Goal: Use online tool/utility: Use online tool/utility

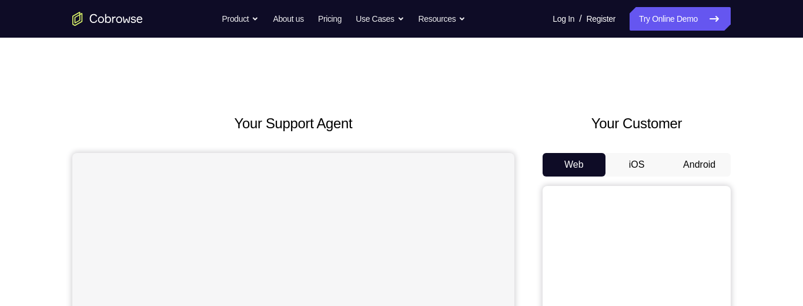
click at [701, 165] on button "Android" at bounding box center [699, 165] width 63 height 24
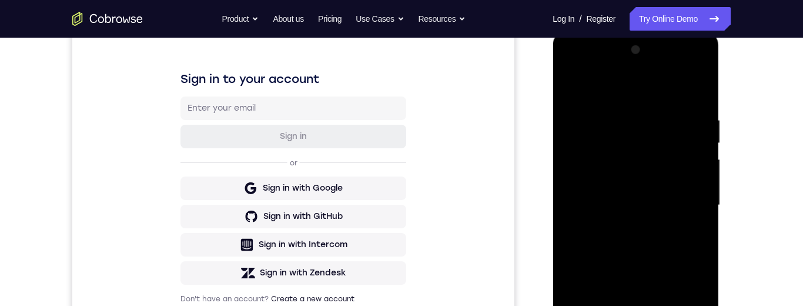
scroll to position [329, 0]
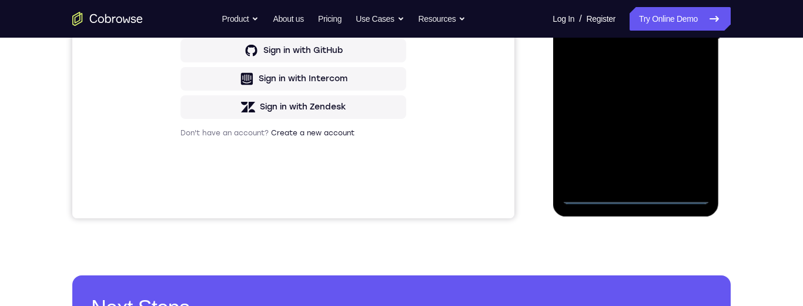
click at [634, 196] on div at bounding box center [635, 39] width 148 height 329
click at [689, 152] on div at bounding box center [635, 39] width 148 height 329
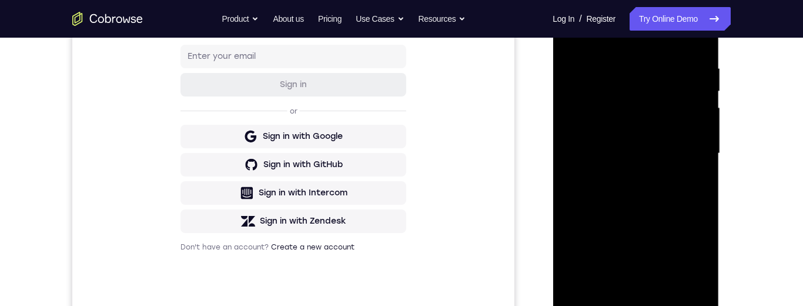
scroll to position [157, 0]
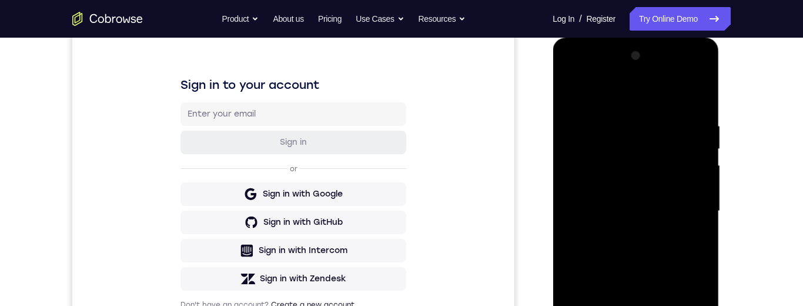
click at [615, 99] on div at bounding box center [635, 210] width 148 height 329
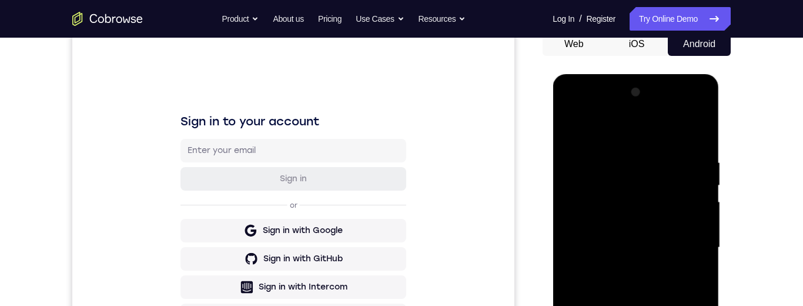
click at [690, 245] on div at bounding box center [635, 247] width 148 height 329
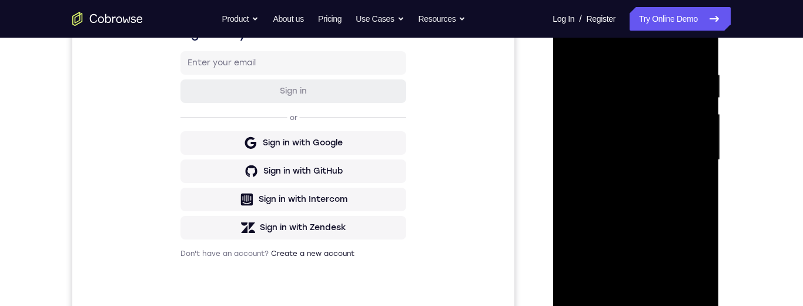
click at [622, 182] on div at bounding box center [635, 159] width 148 height 329
click at [641, 224] on div at bounding box center [635, 159] width 148 height 329
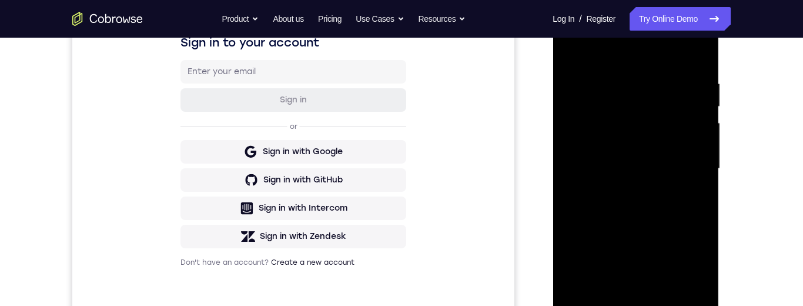
click at [676, 163] on div at bounding box center [635, 168] width 148 height 329
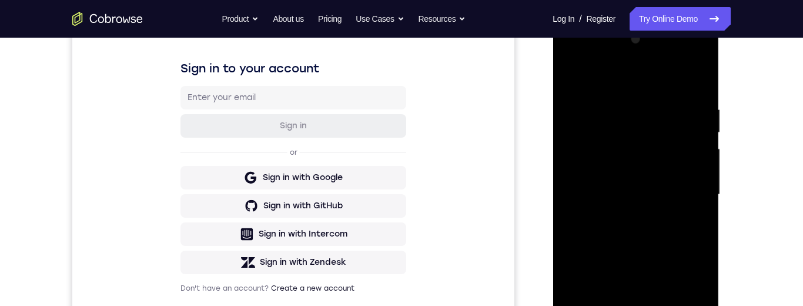
click at [672, 195] on div at bounding box center [635, 194] width 148 height 329
click at [635, 174] on div at bounding box center [635, 194] width 148 height 329
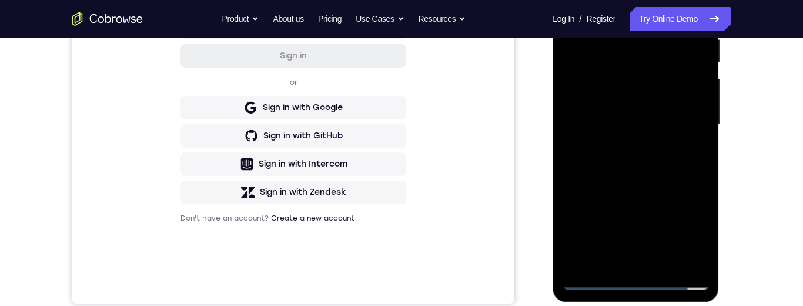
click at [653, 259] on div at bounding box center [635, 124] width 148 height 329
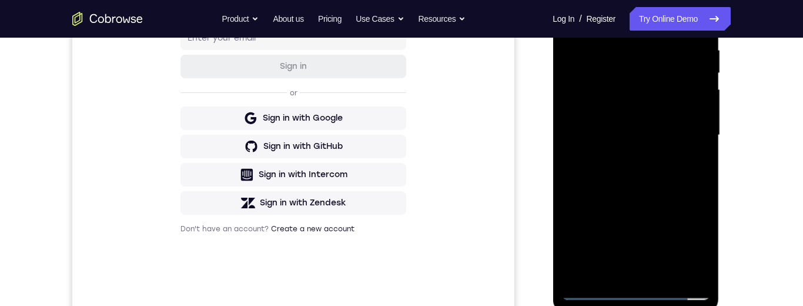
scroll to position [196, 0]
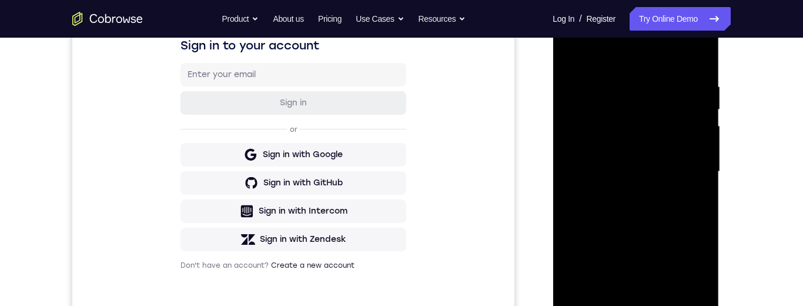
click at [687, 136] on div at bounding box center [635, 171] width 148 height 329
click at [667, 116] on div at bounding box center [635, 171] width 148 height 329
click at [615, 112] on div at bounding box center [635, 171] width 148 height 329
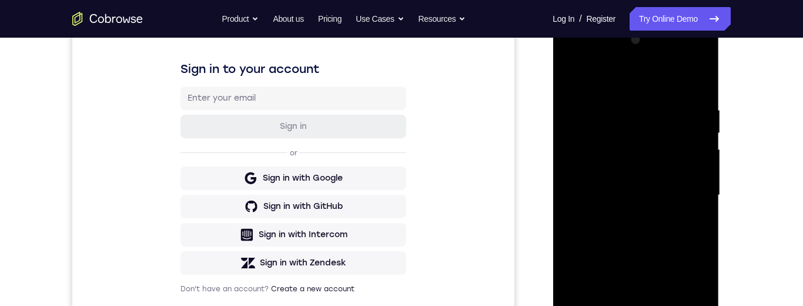
click at [598, 138] on div at bounding box center [635, 195] width 148 height 329
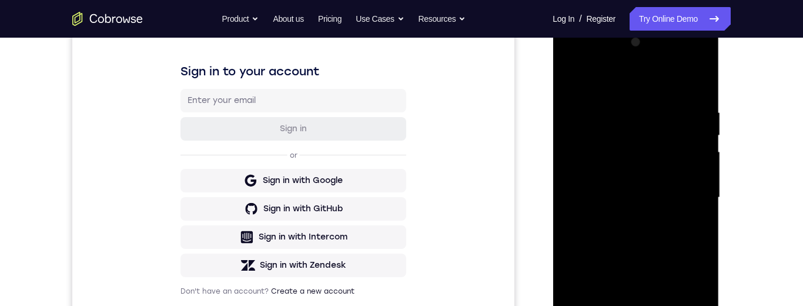
scroll to position [219, 0]
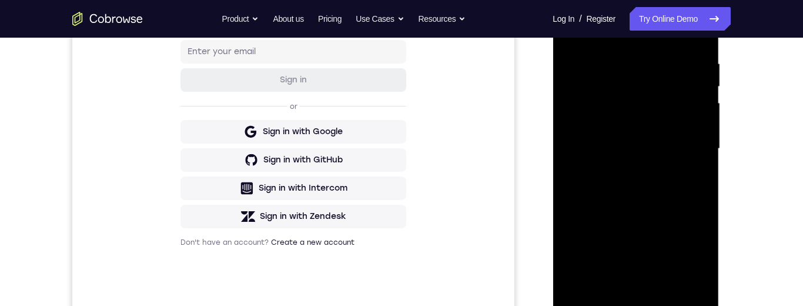
click at [643, 190] on div at bounding box center [635, 148] width 148 height 329
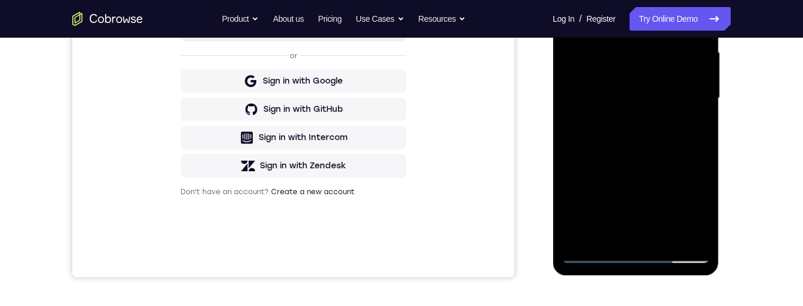
click at [574, 212] on div at bounding box center [635, 98] width 148 height 329
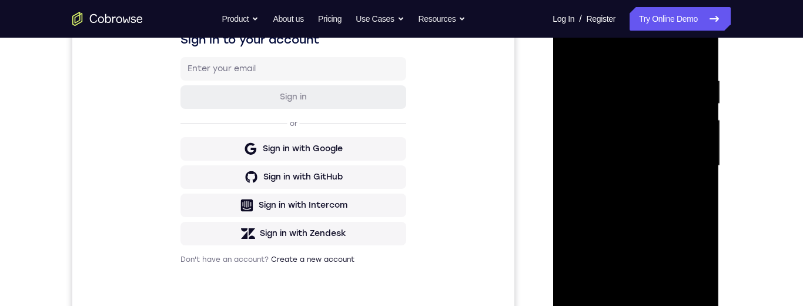
click at [702, 173] on div at bounding box center [635, 165] width 148 height 329
click at [702, 168] on div at bounding box center [635, 165] width 148 height 329
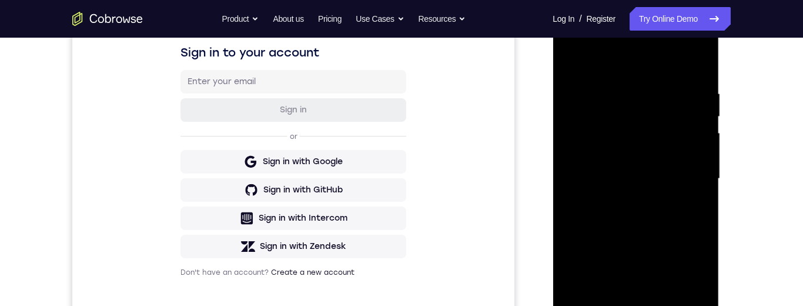
scroll to position [187, 0]
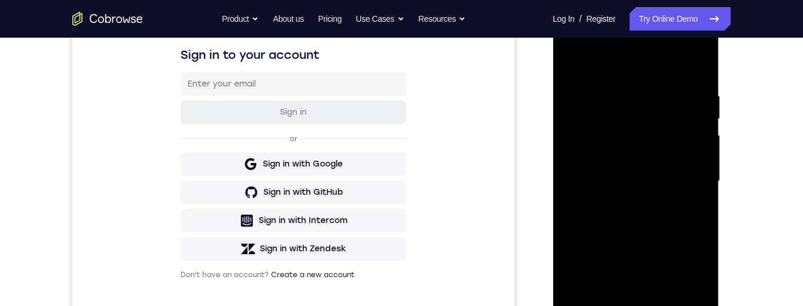
click at [571, 221] on div at bounding box center [635, 180] width 148 height 329
click at [704, 120] on div at bounding box center [635, 180] width 148 height 329
click at [702, 122] on div at bounding box center [635, 180] width 148 height 329
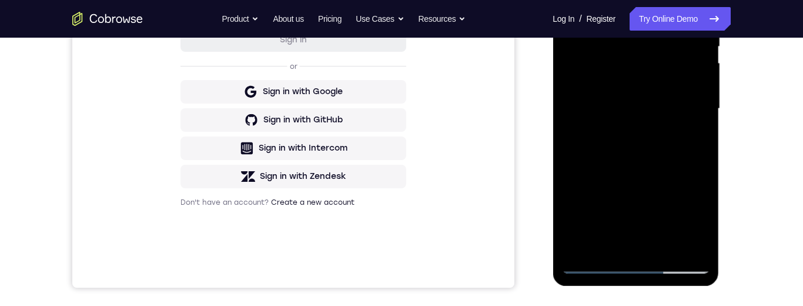
scroll to position [259, 0]
click at [665, 245] on div at bounding box center [635, 109] width 148 height 329
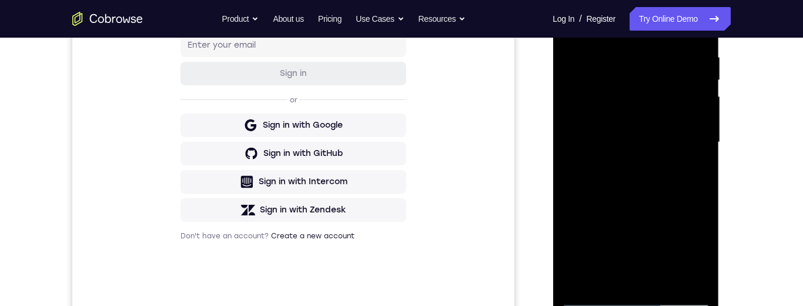
click at [638, 200] on div at bounding box center [635, 142] width 148 height 329
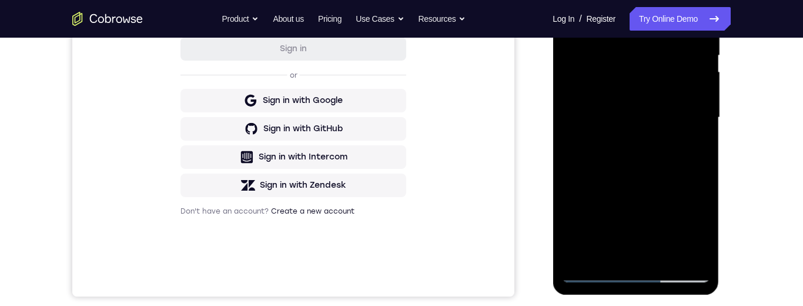
scroll to position [237, 0]
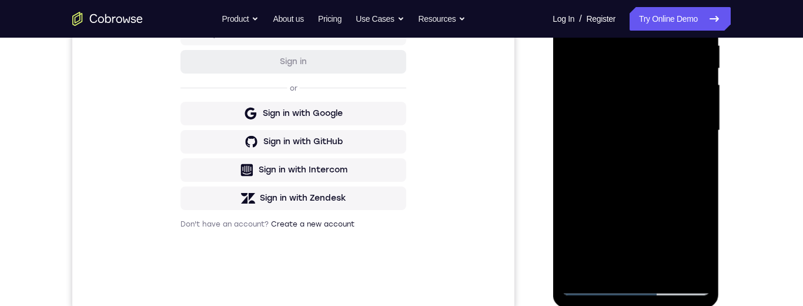
click at [657, 185] on div at bounding box center [635, 130] width 148 height 329
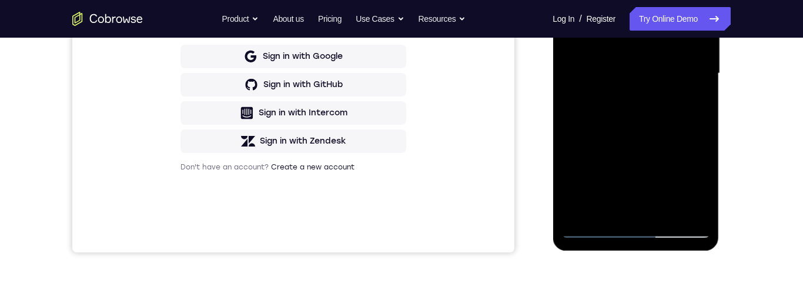
click at [610, 204] on div at bounding box center [635, 73] width 148 height 329
click at [695, 101] on div at bounding box center [635, 73] width 148 height 329
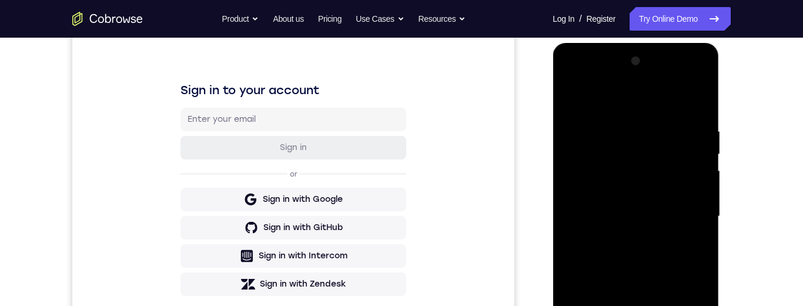
click at [573, 102] on div at bounding box center [635, 216] width 148 height 329
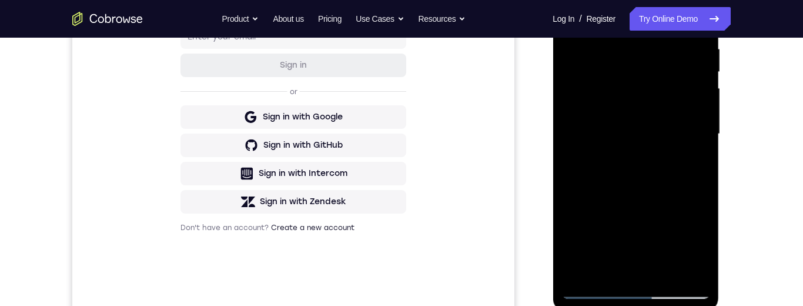
scroll to position [242, 0]
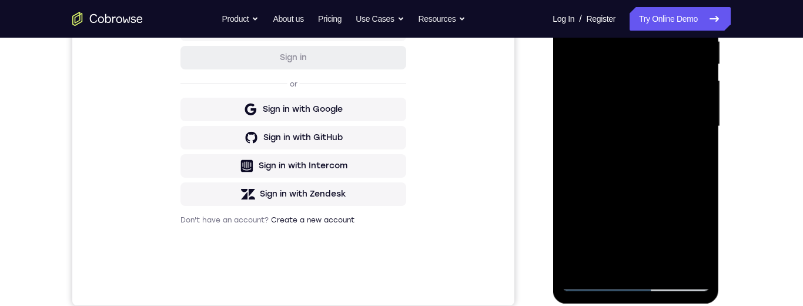
click at [675, 136] on div at bounding box center [635, 126] width 148 height 329
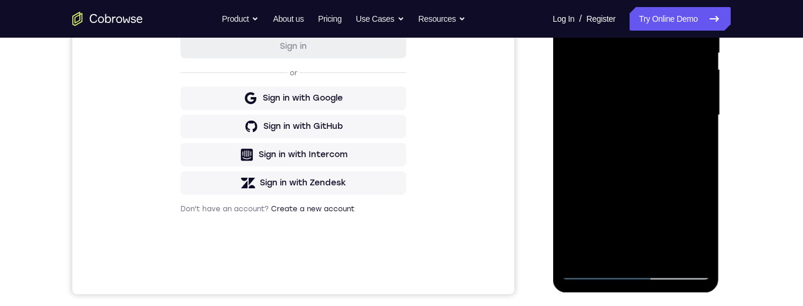
scroll to position [279, 0]
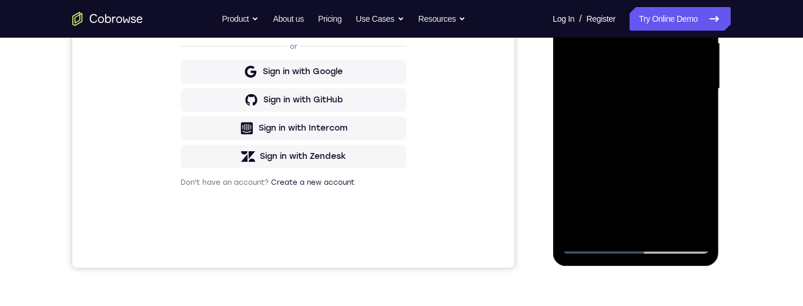
click at [611, 218] on div at bounding box center [635, 88] width 148 height 329
click at [617, 155] on div at bounding box center [635, 88] width 148 height 329
click at [690, 110] on div at bounding box center [635, 88] width 148 height 329
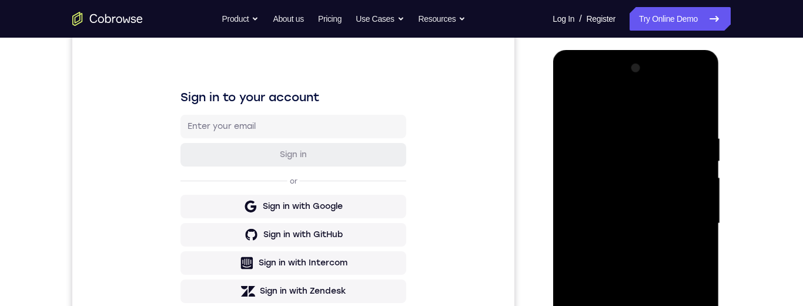
click at [572, 103] on div at bounding box center [635, 223] width 148 height 329
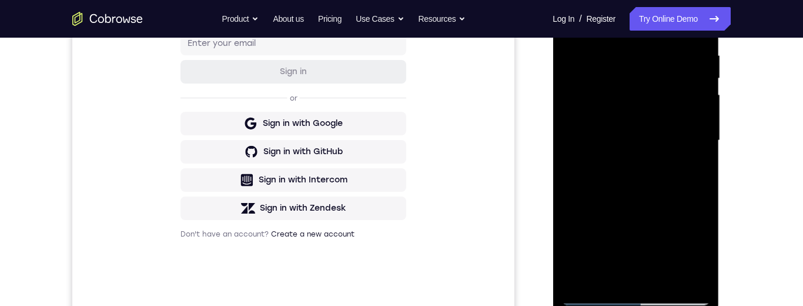
click at [674, 223] on div at bounding box center [635, 140] width 148 height 329
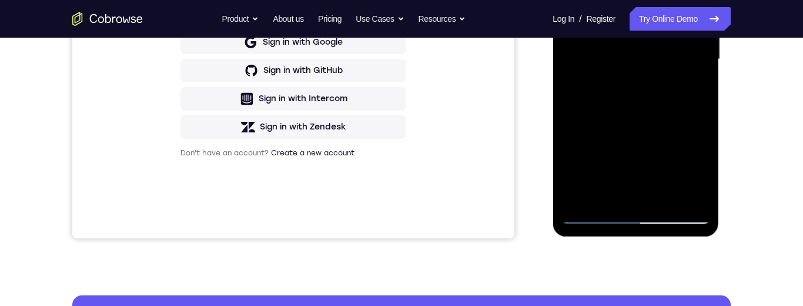
scroll to position [307, 0]
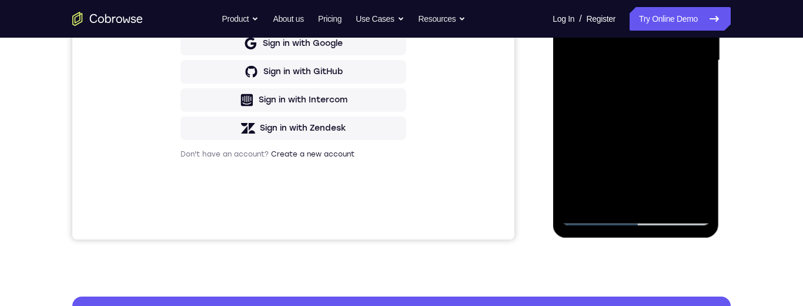
click at [613, 188] on div at bounding box center [635, 60] width 148 height 329
click at [691, 95] on div at bounding box center [635, 60] width 148 height 329
click at [692, 90] on div at bounding box center [635, 60] width 148 height 329
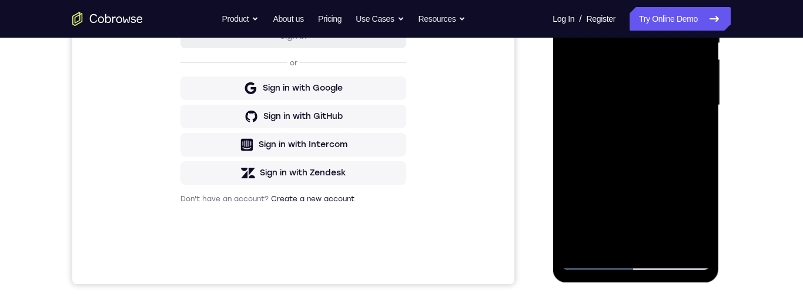
scroll to position [262, 0]
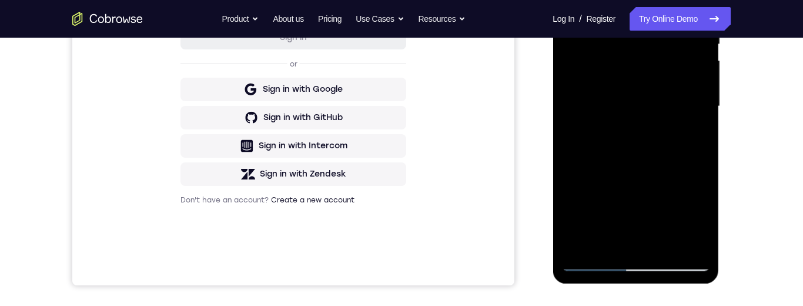
click at [688, 134] on div at bounding box center [635, 106] width 148 height 329
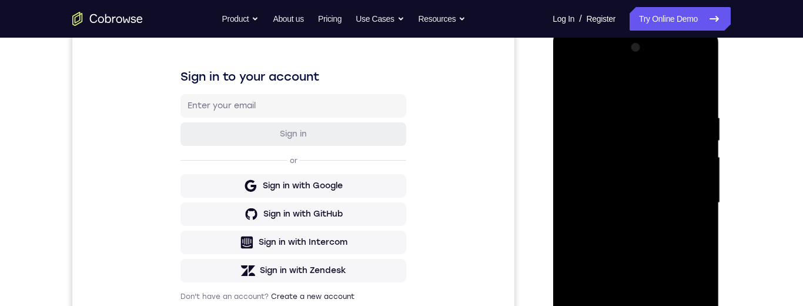
click at [574, 88] on div at bounding box center [635, 202] width 148 height 329
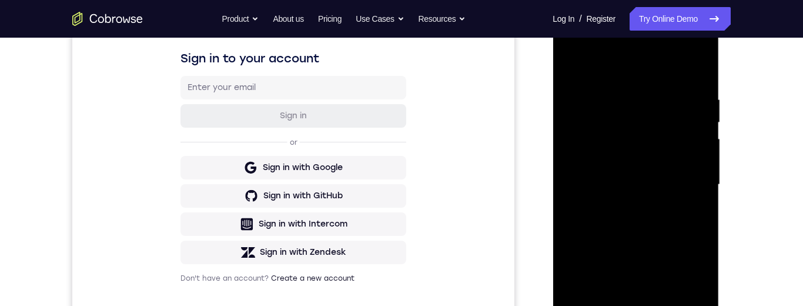
click at [613, 114] on div at bounding box center [635, 184] width 148 height 329
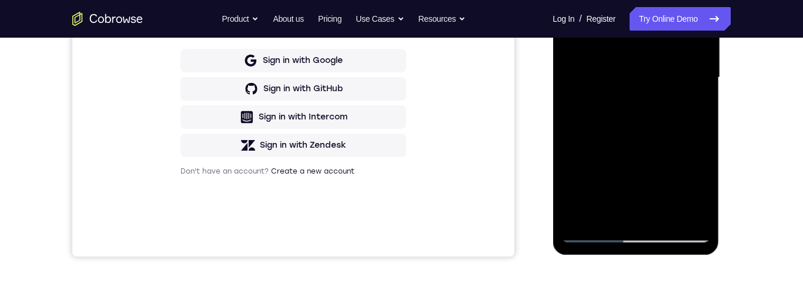
scroll to position [282, 0]
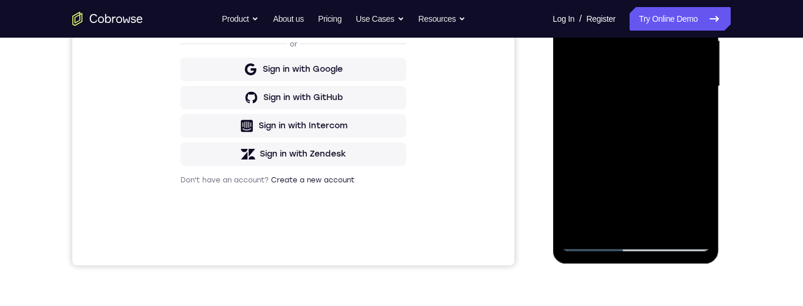
click at [624, 213] on div at bounding box center [635, 86] width 148 height 329
click at [697, 222] on div at bounding box center [635, 86] width 148 height 329
click at [651, 63] on div at bounding box center [635, 86] width 148 height 329
click at [614, 220] on div at bounding box center [635, 86] width 148 height 329
click at [693, 114] on div at bounding box center [635, 86] width 148 height 329
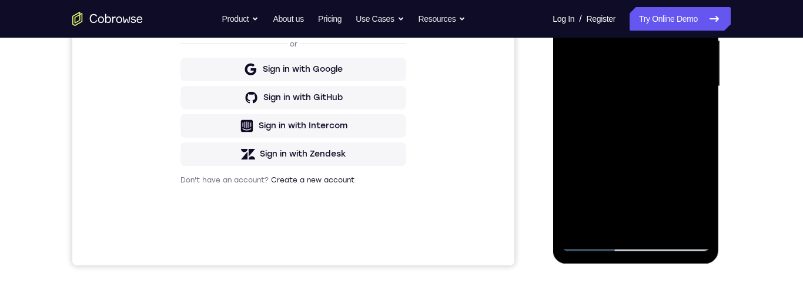
scroll to position [166, 0]
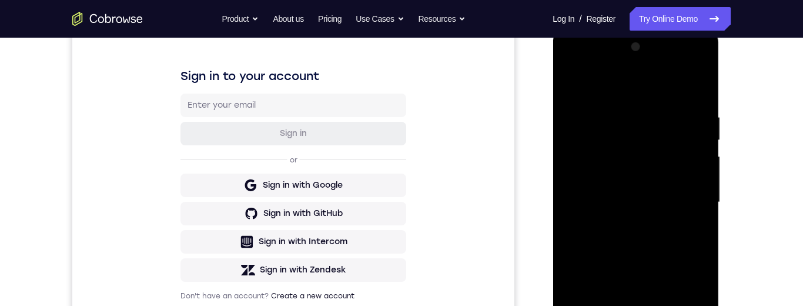
click at [572, 81] on div at bounding box center [635, 202] width 148 height 329
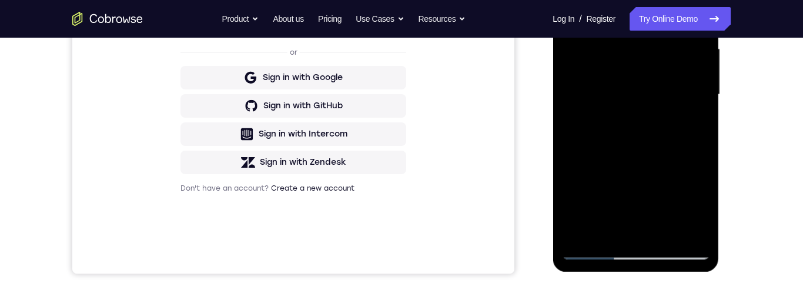
scroll to position [275, 0]
click at [660, 180] on div at bounding box center [635, 93] width 148 height 329
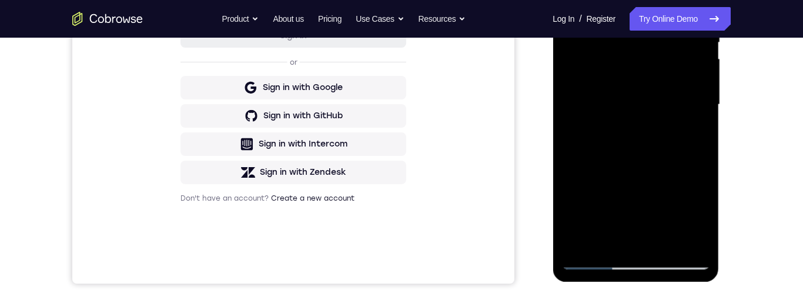
scroll to position [271, 0]
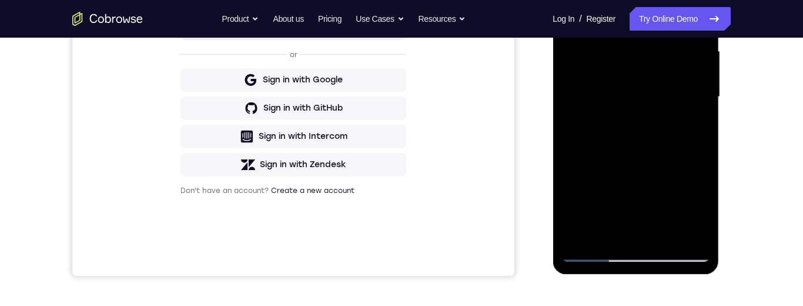
click at [634, 229] on div at bounding box center [635, 96] width 148 height 329
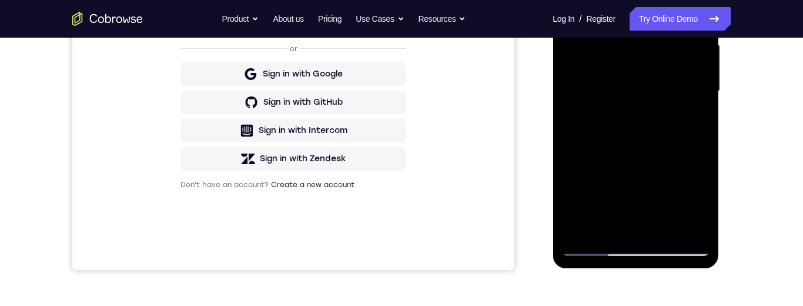
click at [604, 226] on div at bounding box center [635, 91] width 148 height 329
click at [700, 182] on div at bounding box center [635, 91] width 148 height 329
click at [698, 180] on div at bounding box center [635, 91] width 148 height 329
click at [692, 111] on div at bounding box center [635, 91] width 148 height 329
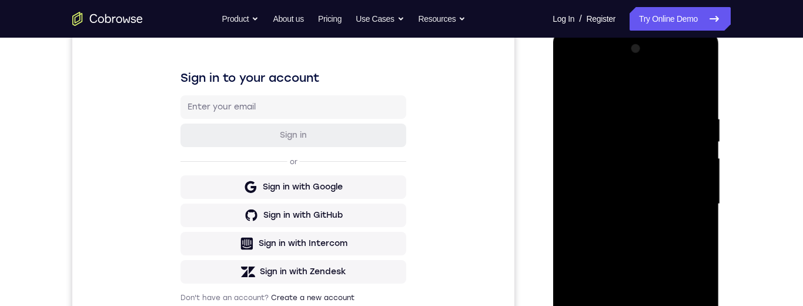
click at [567, 91] on div at bounding box center [635, 203] width 148 height 329
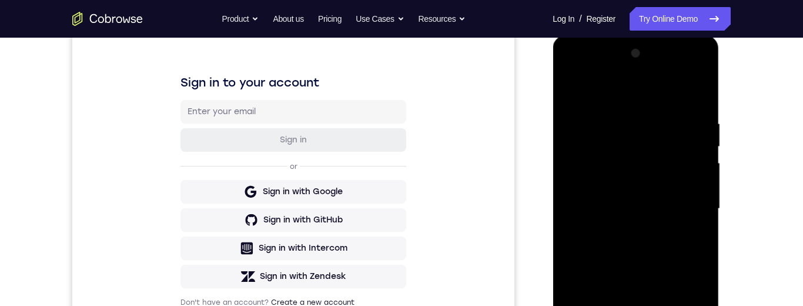
scroll to position [261, 0]
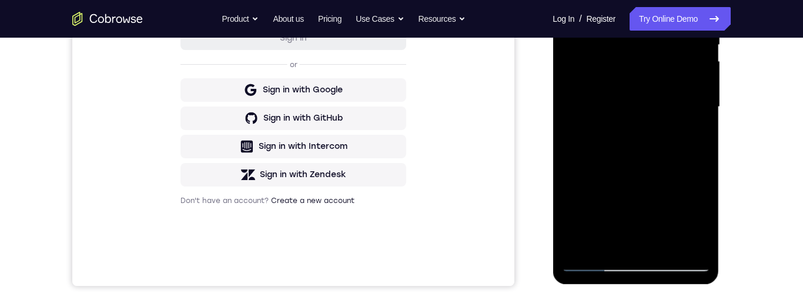
click at [666, 220] on div at bounding box center [635, 106] width 148 height 329
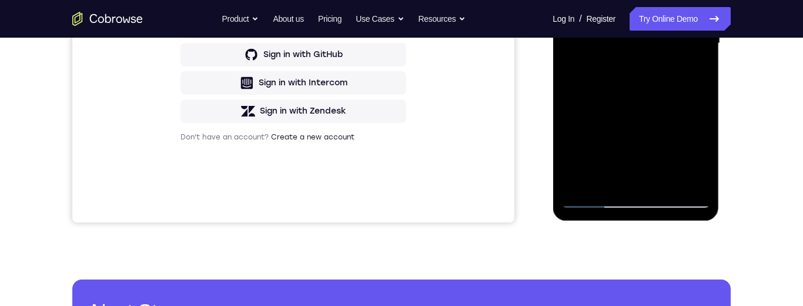
scroll to position [315, 0]
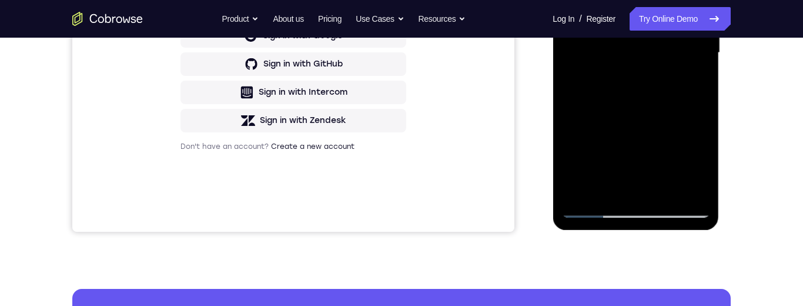
click at [634, 183] on div at bounding box center [635, 52] width 148 height 329
click at [608, 189] on div at bounding box center [635, 52] width 148 height 329
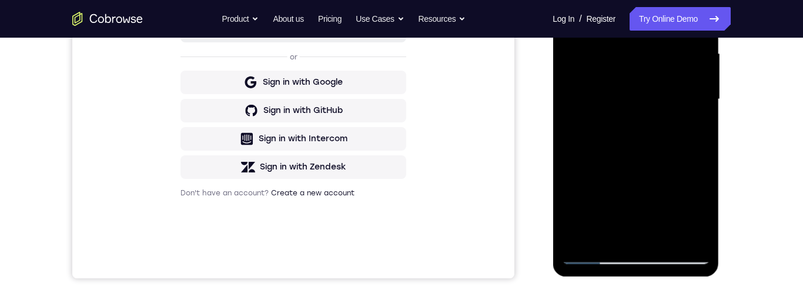
click at [622, 190] on div at bounding box center [635, 99] width 148 height 329
click at [624, 188] on div at bounding box center [635, 99] width 148 height 329
click at [690, 122] on div at bounding box center [635, 99] width 148 height 329
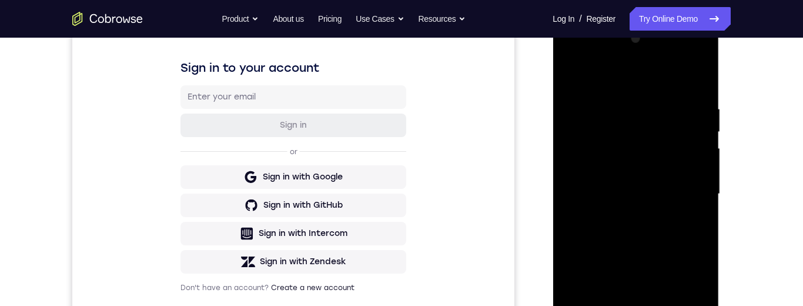
click at [575, 76] on div at bounding box center [635, 193] width 148 height 329
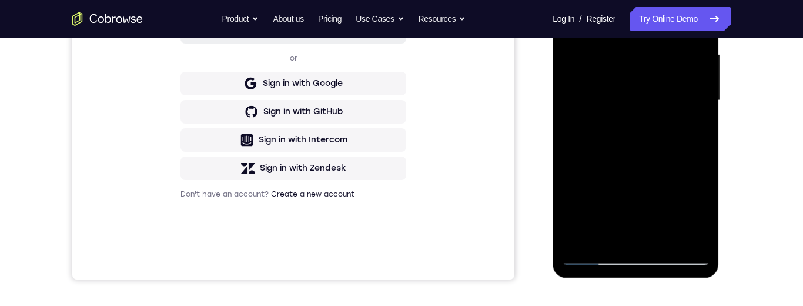
scroll to position [256, 0]
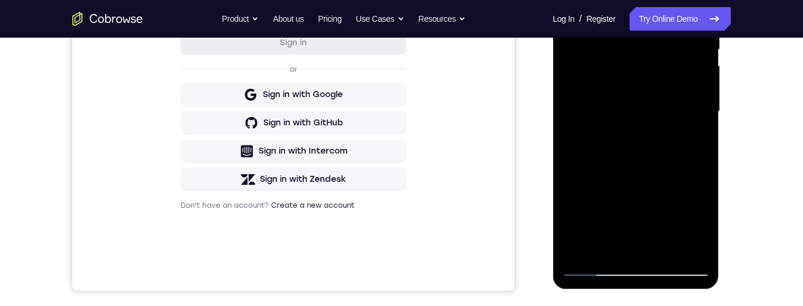
click at [702, 49] on div at bounding box center [635, 111] width 148 height 329
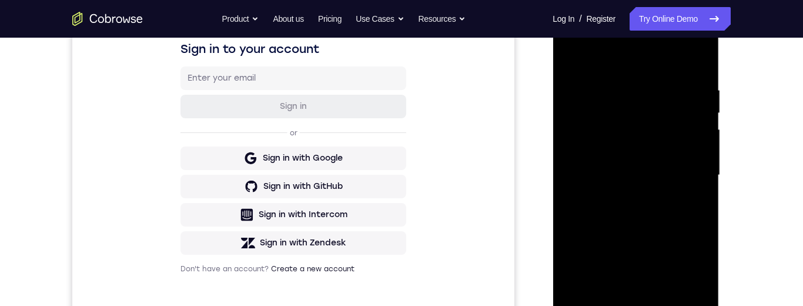
scroll to position [158, 0]
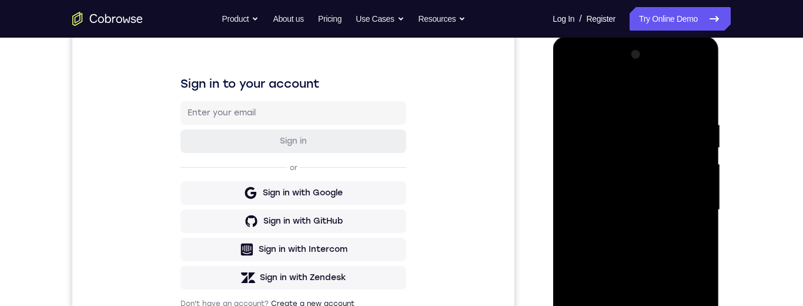
click at [574, 89] on div at bounding box center [635, 209] width 148 height 329
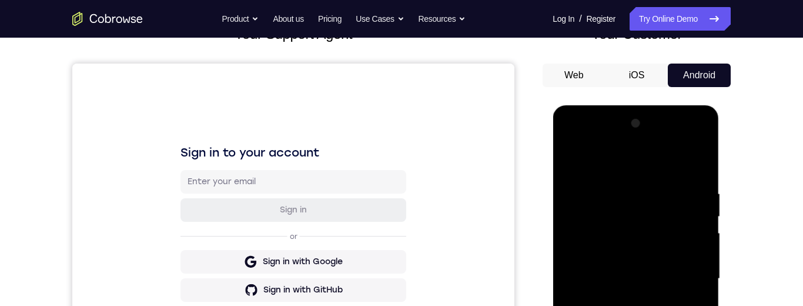
scroll to position [121, 0]
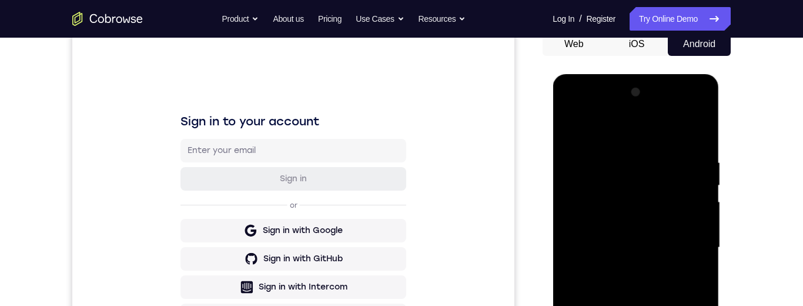
click at [623, 158] on div at bounding box center [635, 247] width 148 height 329
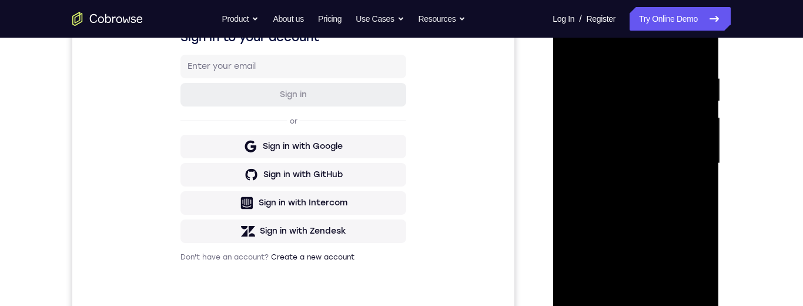
scroll to position [188, 0]
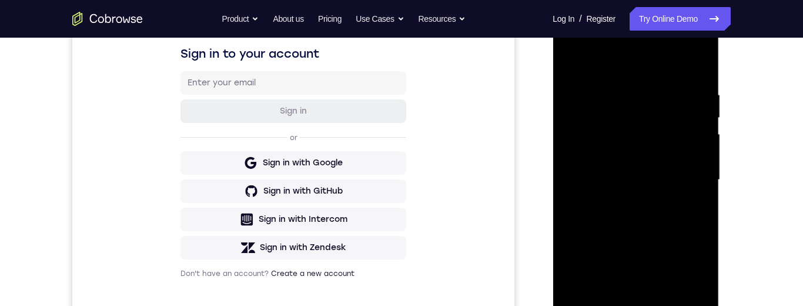
click at [705, 193] on div at bounding box center [635, 179] width 148 height 329
click at [703, 195] on div at bounding box center [635, 179] width 148 height 329
click at [705, 193] on div at bounding box center [635, 179] width 148 height 329
click at [703, 192] on div at bounding box center [635, 179] width 148 height 329
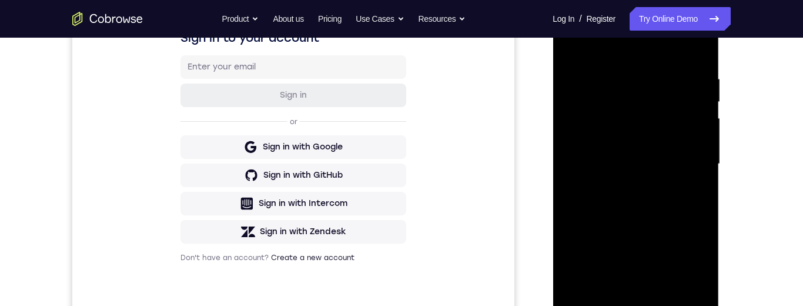
click at [704, 190] on div at bounding box center [635, 163] width 148 height 329
click at [703, 195] on div at bounding box center [635, 163] width 148 height 329
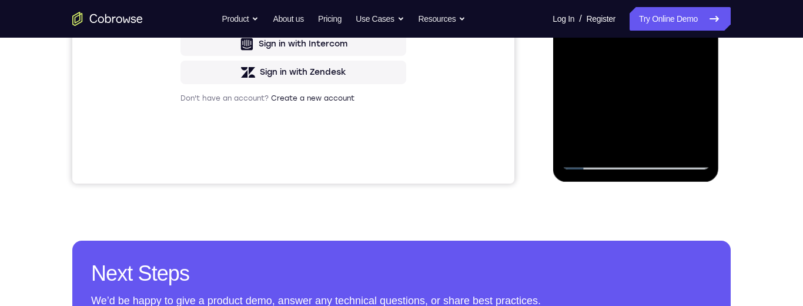
scroll to position [372, 0]
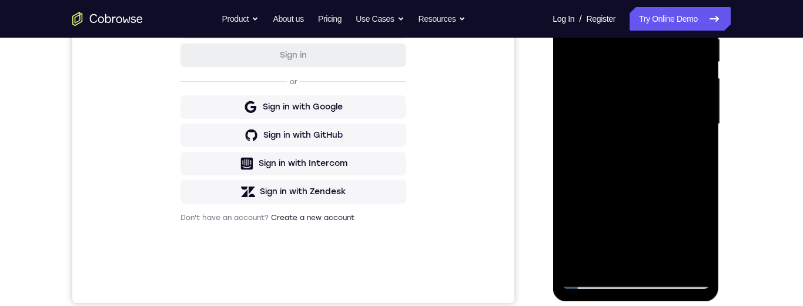
scroll to position [203, 0]
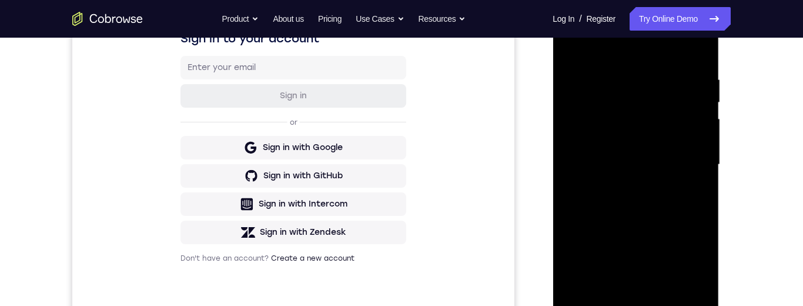
click at [701, 133] on div at bounding box center [635, 164] width 148 height 329
click at [707, 143] on div at bounding box center [635, 164] width 148 height 329
click at [708, 126] on div at bounding box center [635, 163] width 148 height 329
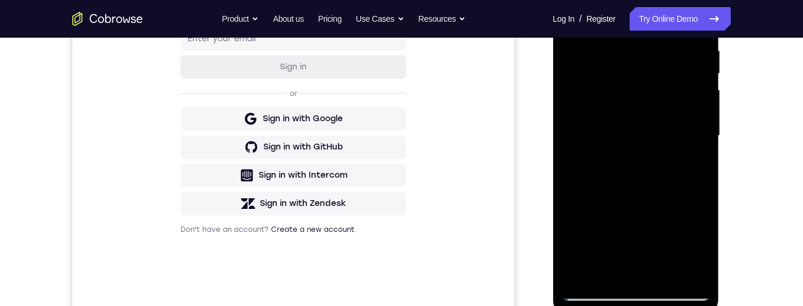
click at [566, 170] on div at bounding box center [635, 135] width 148 height 329
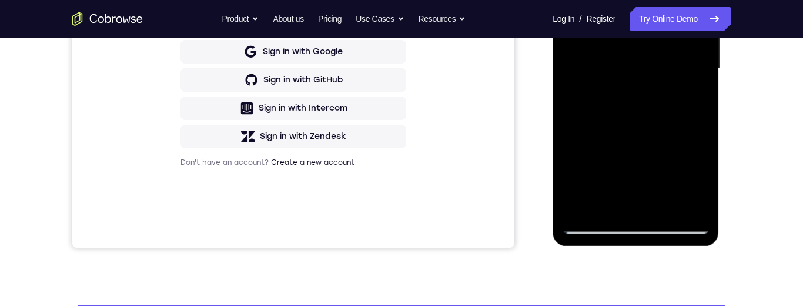
scroll to position [337, 0]
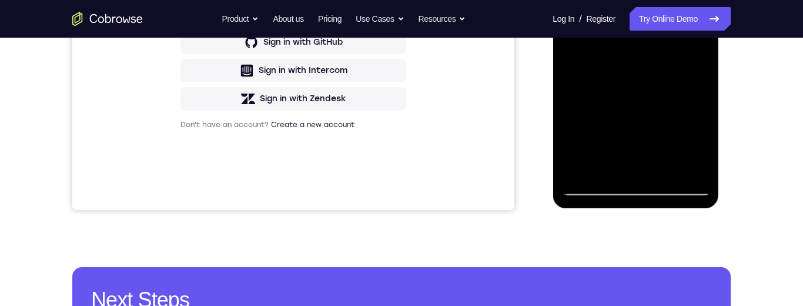
click at [681, 167] on div at bounding box center [635, 31] width 148 height 329
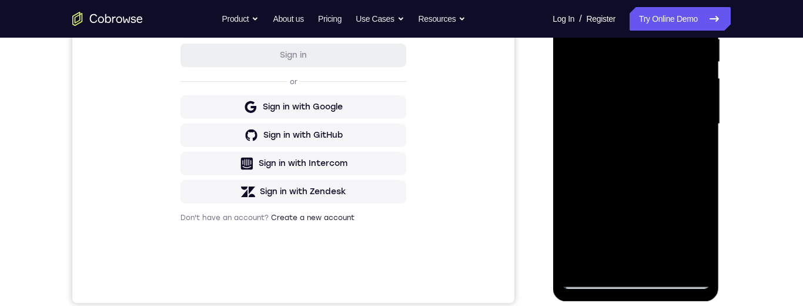
click at [702, 116] on div at bounding box center [635, 123] width 148 height 329
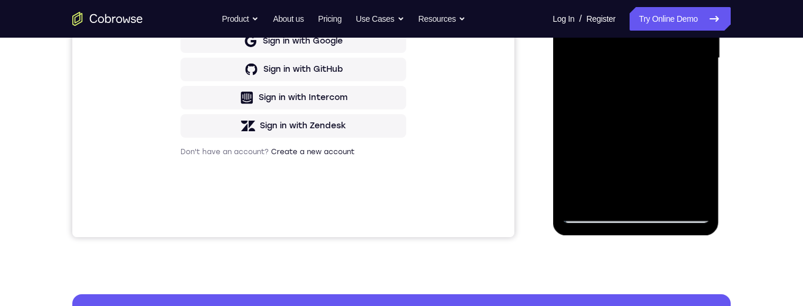
scroll to position [193, 0]
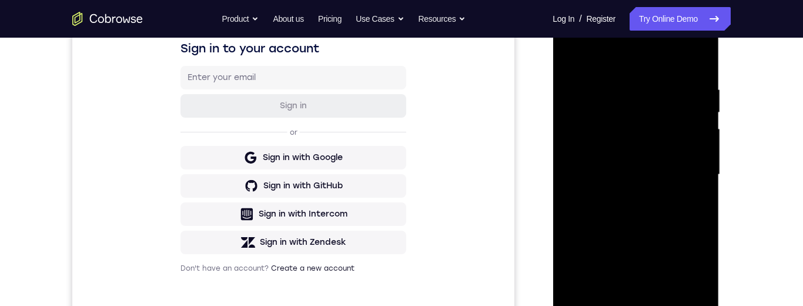
click at [694, 146] on div at bounding box center [635, 174] width 148 height 329
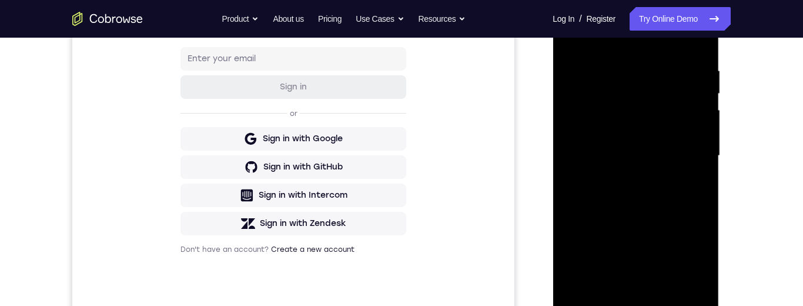
click at [704, 155] on div at bounding box center [635, 155] width 148 height 329
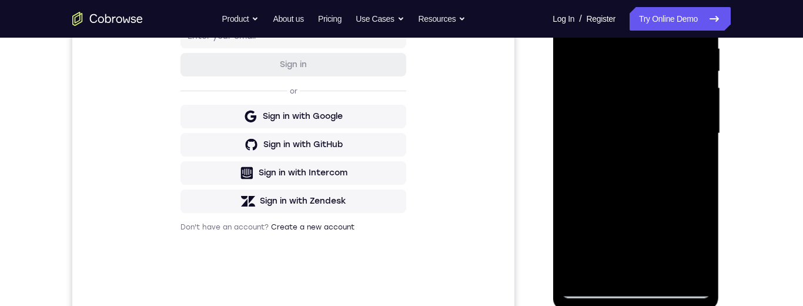
scroll to position [196, 0]
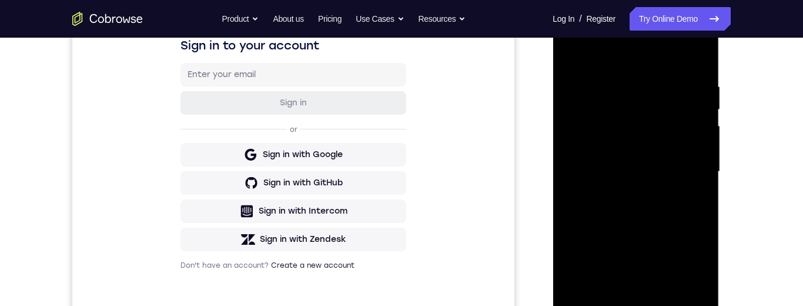
click at [705, 141] on div at bounding box center [635, 171] width 148 height 329
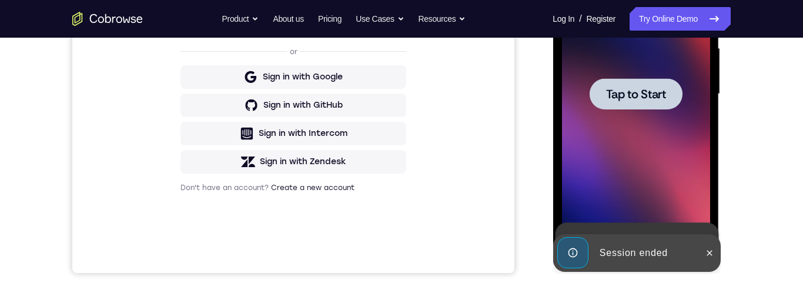
click at [660, 91] on span "Tap to Start" at bounding box center [635, 94] width 60 height 12
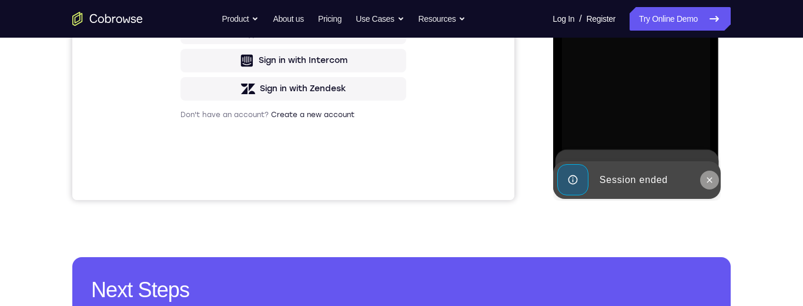
click at [710, 179] on icon at bounding box center [708, 179] width 9 height 9
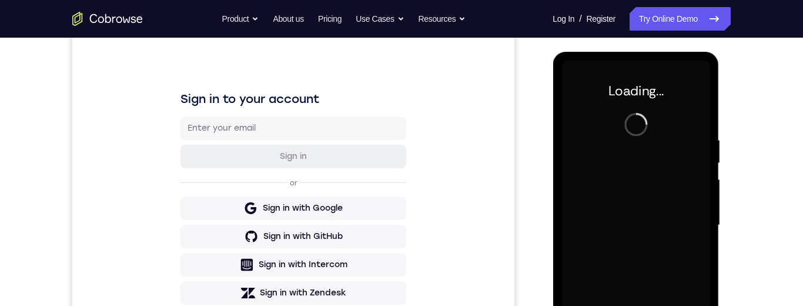
scroll to position [142, 0]
click at [757, 121] on div "Your Support Agent Your Customer Web iOS Android Next Steps We’d be happy to gi…" at bounding box center [401, 282] width 752 height 775
click at [788, 158] on div "Your Support Agent Your Customer Web iOS Android Next Steps We’d be happy to gi…" at bounding box center [401, 282] width 803 height 775
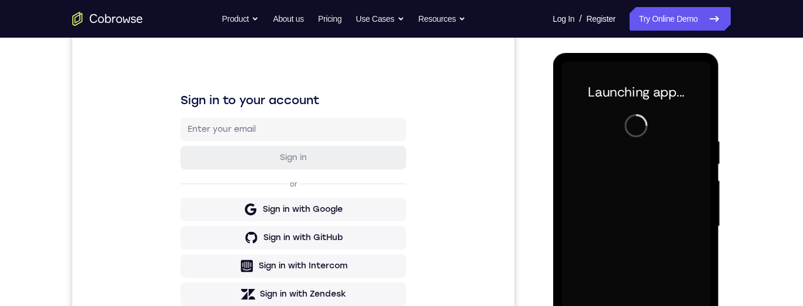
scroll to position [190, 0]
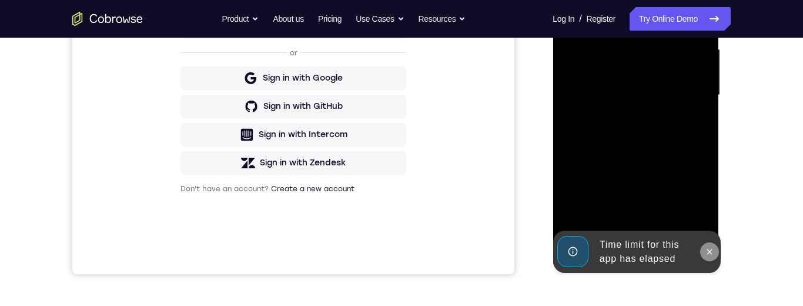
click at [705, 249] on icon at bounding box center [708, 251] width 9 height 9
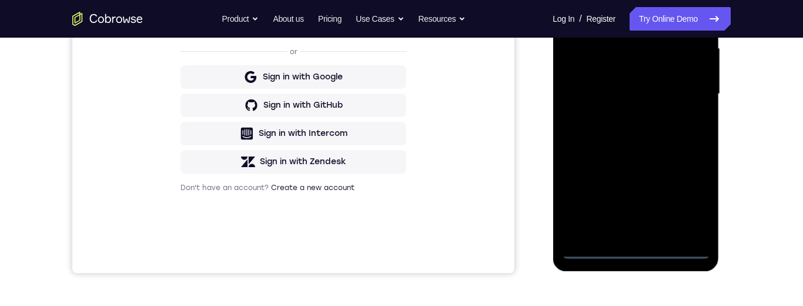
click at [638, 250] on div at bounding box center [635, 93] width 148 height 329
click at [688, 198] on div at bounding box center [635, 93] width 148 height 329
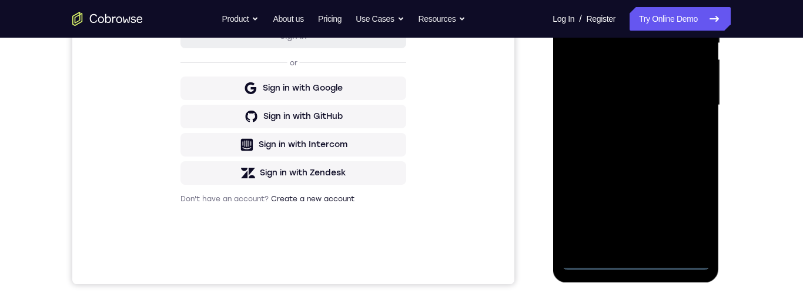
scroll to position [136, 0]
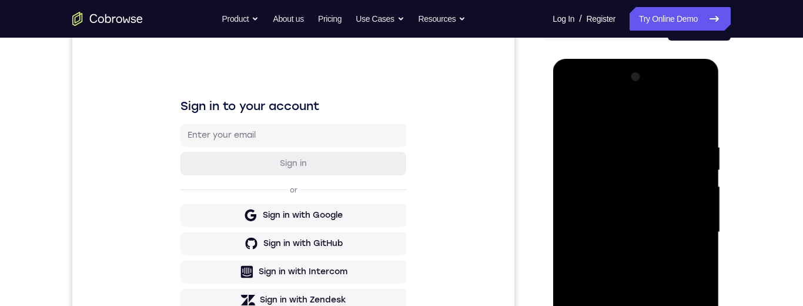
click at [613, 116] on div at bounding box center [635, 232] width 148 height 329
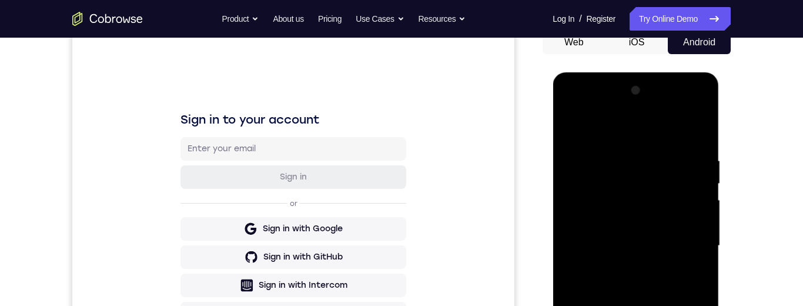
scroll to position [183, 0]
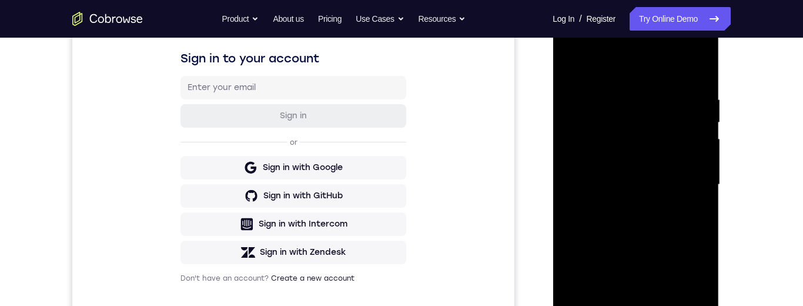
click at [683, 179] on div at bounding box center [635, 184] width 148 height 329
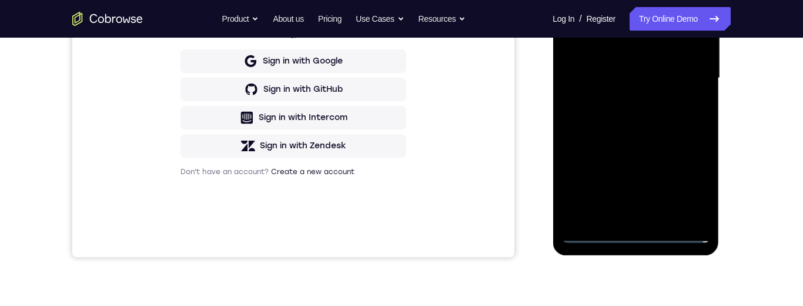
click at [624, 216] on div at bounding box center [635, 78] width 148 height 329
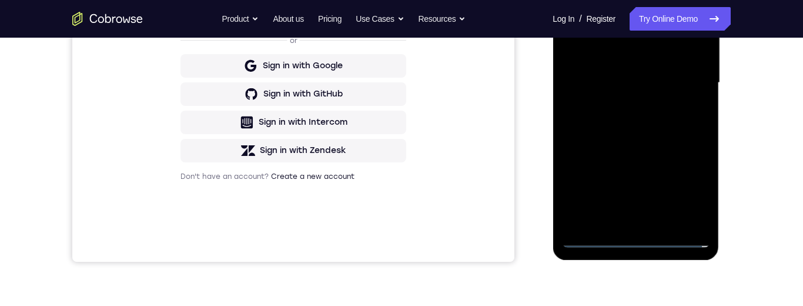
click at [644, 144] on div at bounding box center [635, 82] width 148 height 329
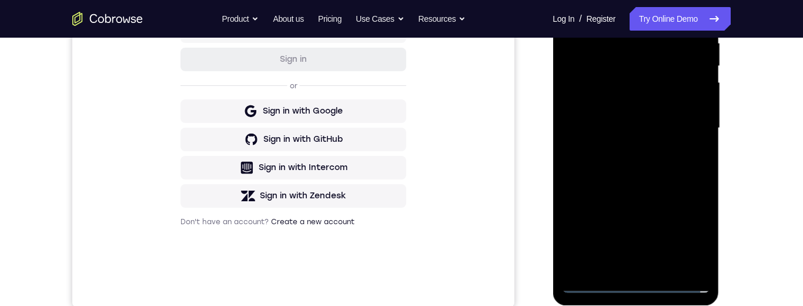
click at [669, 120] on div at bounding box center [635, 128] width 148 height 329
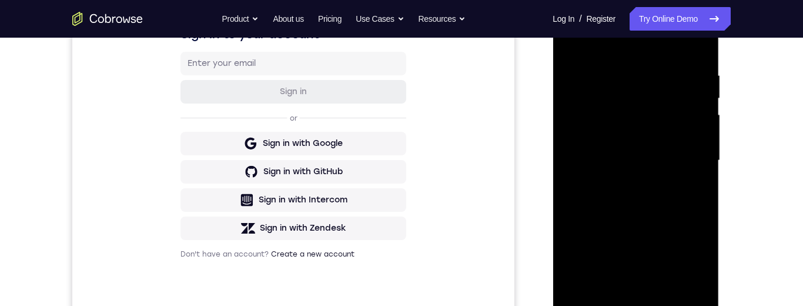
scroll to position [188, 0]
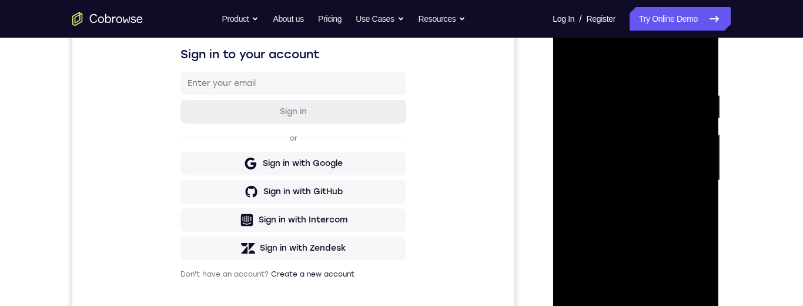
click at [655, 172] on div at bounding box center [635, 180] width 148 height 329
click at [654, 166] on div at bounding box center [635, 180] width 148 height 329
click at [617, 189] on div at bounding box center [635, 180] width 148 height 329
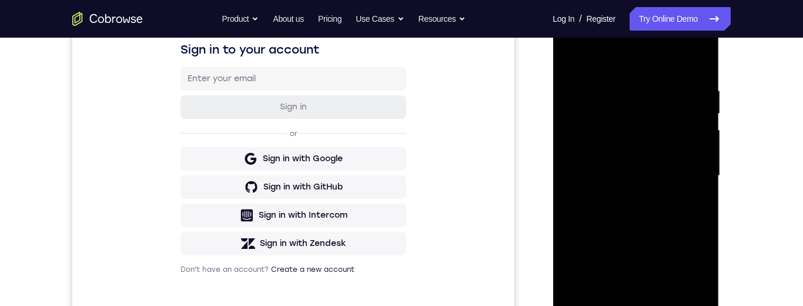
scroll to position [279, 0]
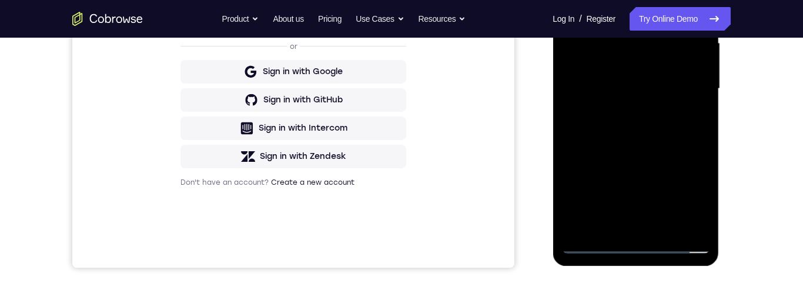
click at [645, 220] on div at bounding box center [635, 88] width 148 height 329
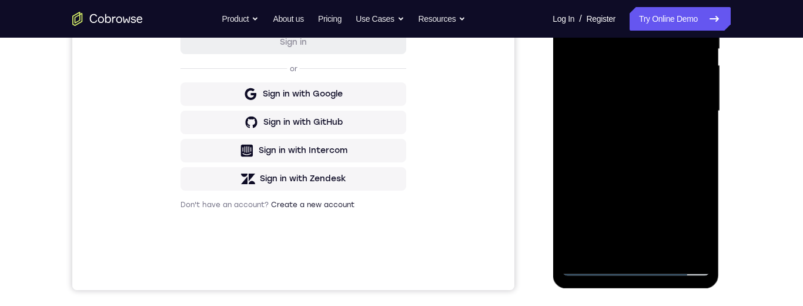
click at [687, 75] on div at bounding box center [635, 111] width 148 height 329
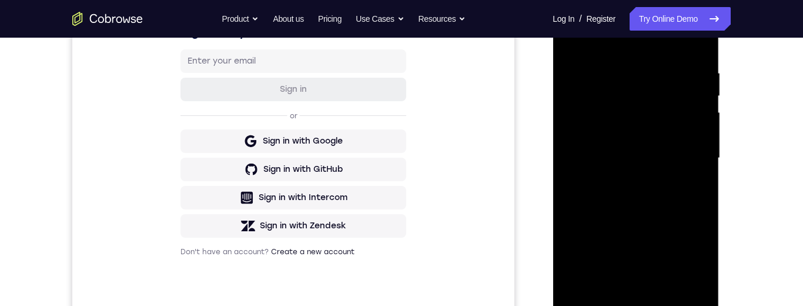
scroll to position [128, 0]
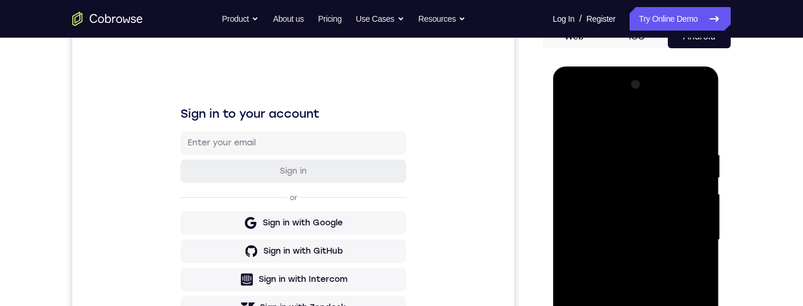
click at [571, 110] on div at bounding box center [635, 239] width 148 height 329
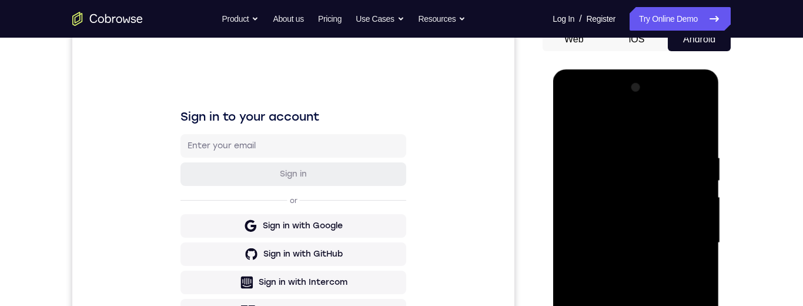
click at [593, 215] on div at bounding box center [635, 242] width 148 height 329
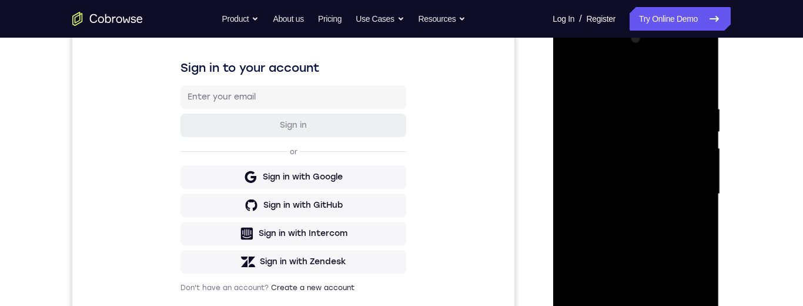
scroll to position [182, 0]
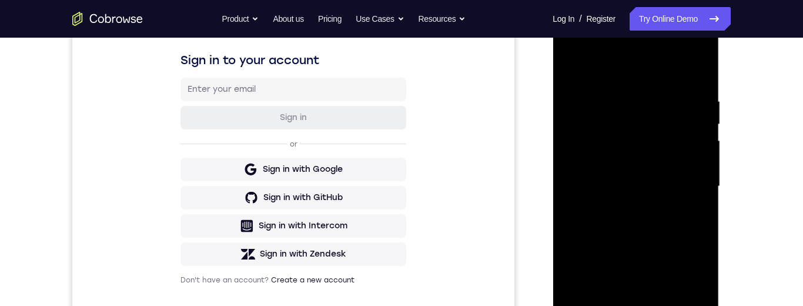
click at [623, 305] on div at bounding box center [635, 186] width 148 height 329
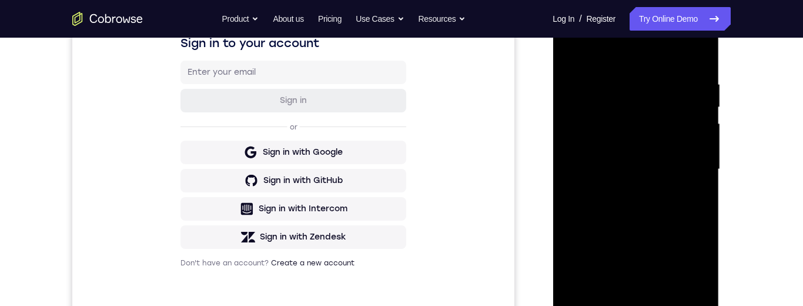
click at [643, 233] on div at bounding box center [635, 169] width 148 height 329
click at [675, 161] on div at bounding box center [635, 169] width 148 height 329
click at [674, 133] on div at bounding box center [635, 169] width 148 height 329
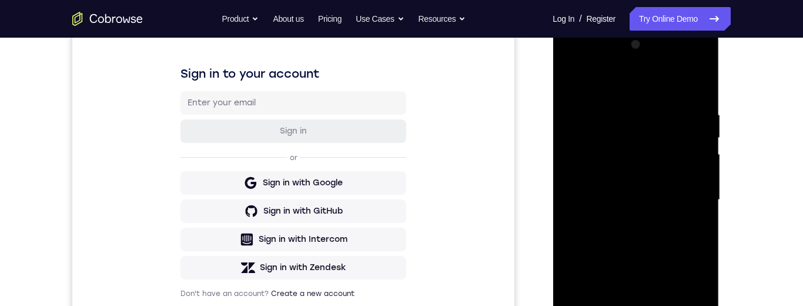
click at [634, 145] on div at bounding box center [635, 199] width 148 height 329
click at [594, 149] on div at bounding box center [635, 199] width 148 height 329
click at [592, 145] on div at bounding box center [635, 199] width 148 height 329
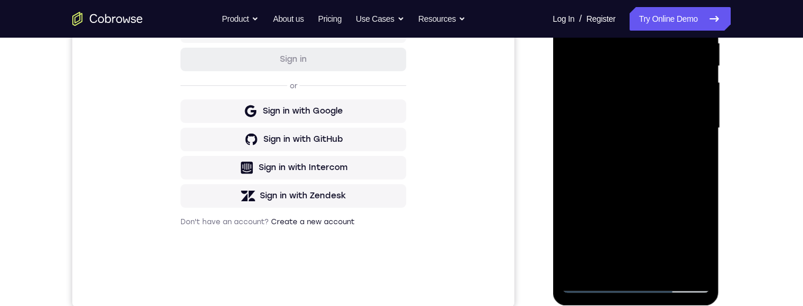
scroll to position [230, 0]
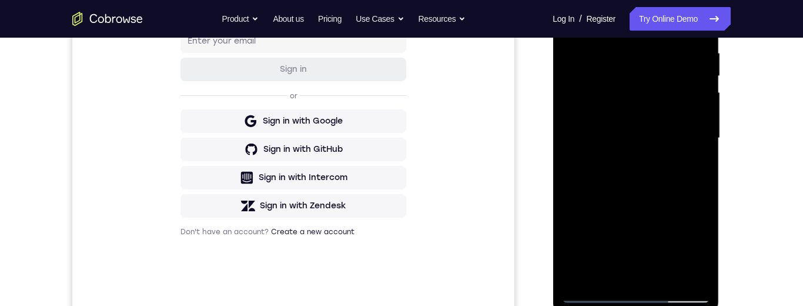
click at [645, 181] on div at bounding box center [635, 138] width 148 height 329
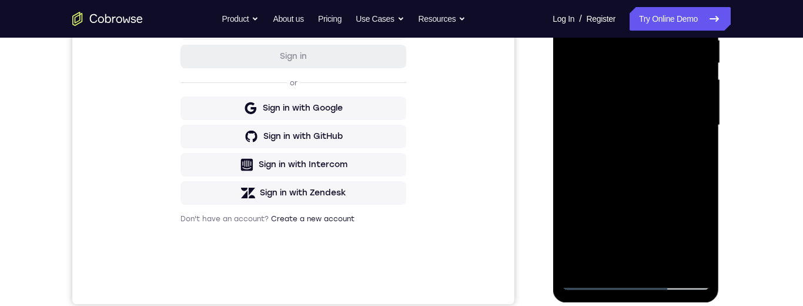
click at [608, 260] on div at bounding box center [635, 125] width 148 height 329
click at [668, 259] on div at bounding box center [635, 125] width 148 height 329
click at [633, 182] on div at bounding box center [635, 125] width 148 height 329
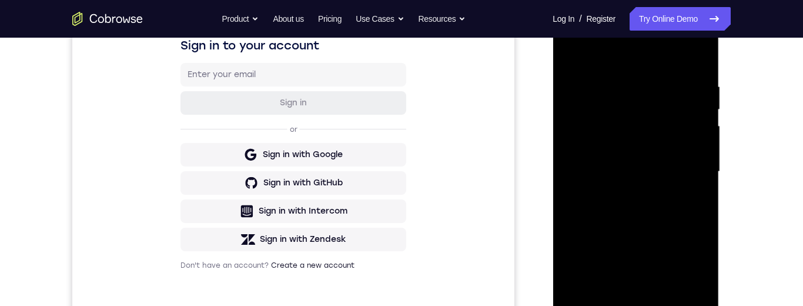
click at [580, 86] on div at bounding box center [635, 171] width 148 height 329
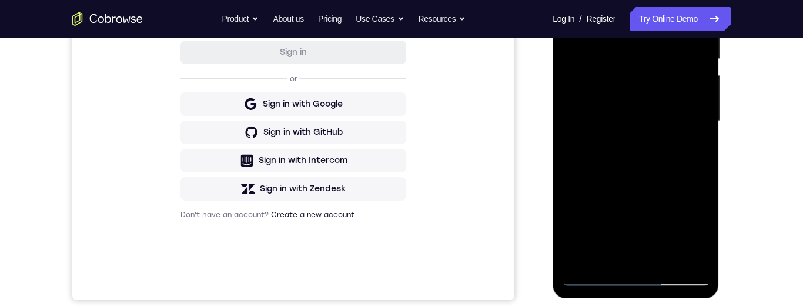
click at [637, 52] on div at bounding box center [635, 120] width 148 height 329
click at [661, 236] on div at bounding box center [635, 120] width 148 height 329
click at [593, 210] on div at bounding box center [635, 120] width 148 height 329
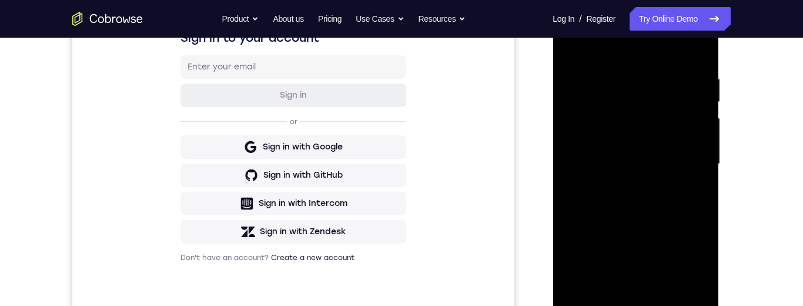
click at [647, 138] on div at bounding box center [635, 163] width 148 height 329
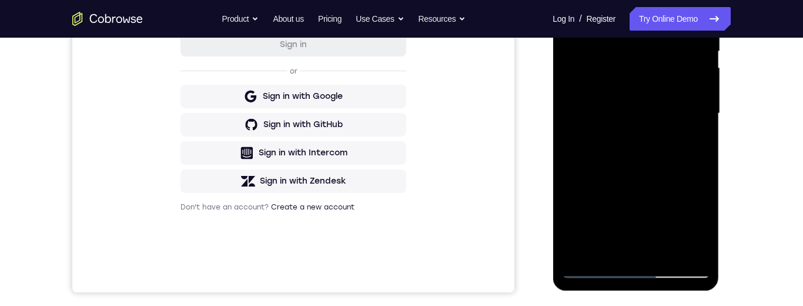
click at [606, 248] on div at bounding box center [635, 113] width 148 height 329
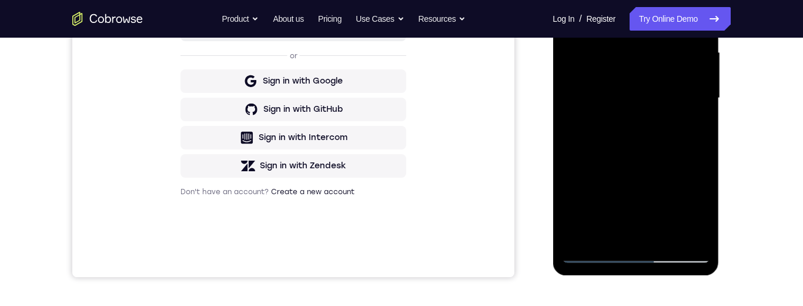
click at [636, 163] on div at bounding box center [635, 98] width 148 height 329
click at [699, 207] on div at bounding box center [635, 98] width 148 height 329
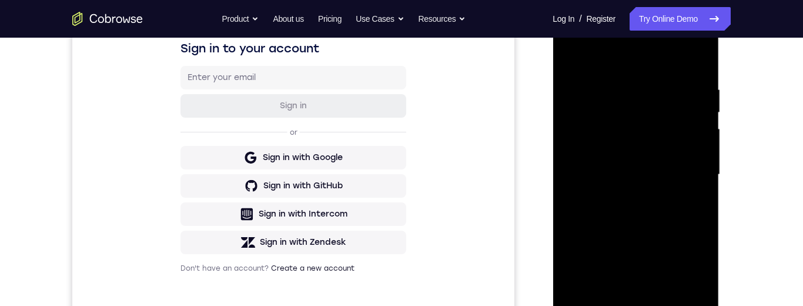
click at [696, 66] on div at bounding box center [635, 174] width 148 height 329
click at [703, 108] on div at bounding box center [635, 174] width 148 height 329
click at [701, 112] on div at bounding box center [635, 174] width 148 height 329
click at [703, 110] on div at bounding box center [635, 174] width 148 height 329
click at [700, 109] on div at bounding box center [635, 174] width 148 height 329
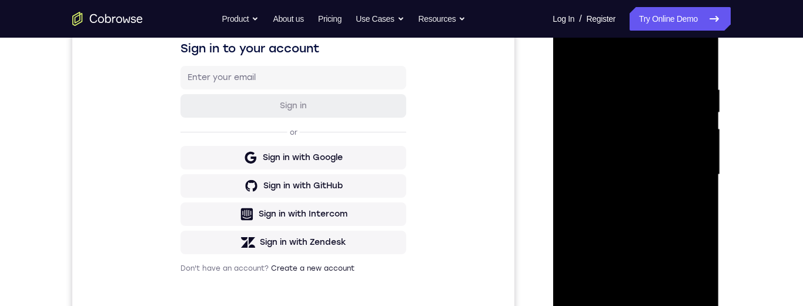
click at [699, 110] on div at bounding box center [635, 174] width 148 height 329
click at [673, 180] on div at bounding box center [635, 174] width 148 height 329
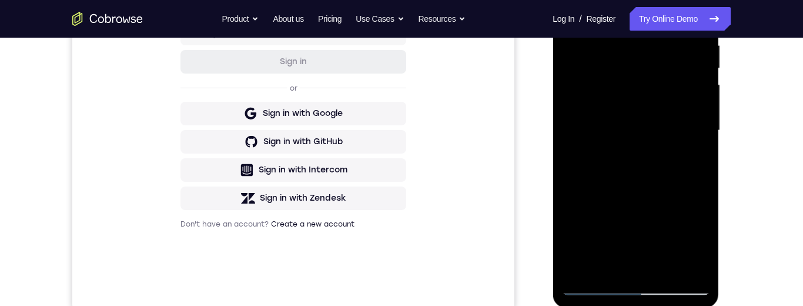
scroll to position [243, 0]
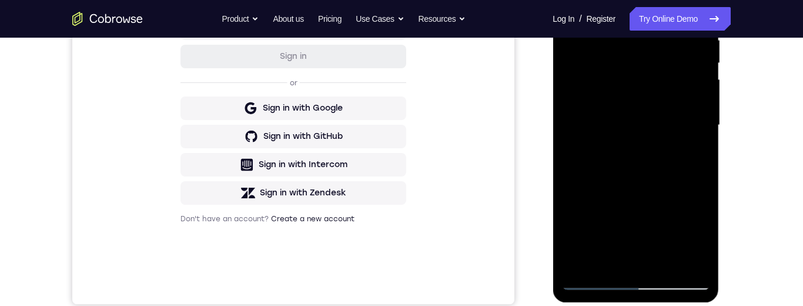
click at [676, 257] on div at bounding box center [635, 125] width 148 height 329
click at [674, 257] on div at bounding box center [635, 125] width 148 height 329
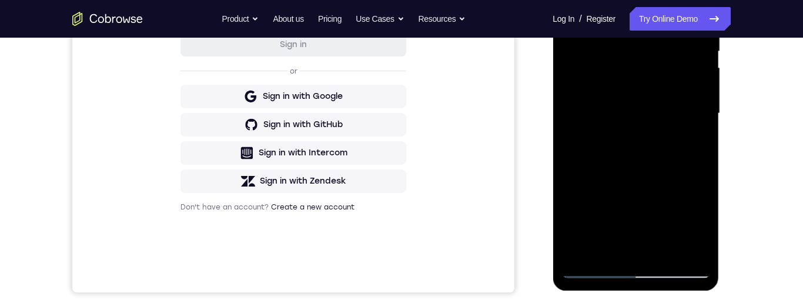
click at [677, 245] on div at bounding box center [635, 113] width 148 height 329
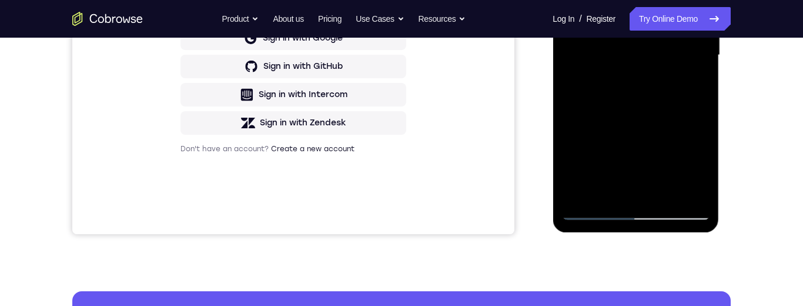
click at [621, 188] on div at bounding box center [635, 55] width 148 height 329
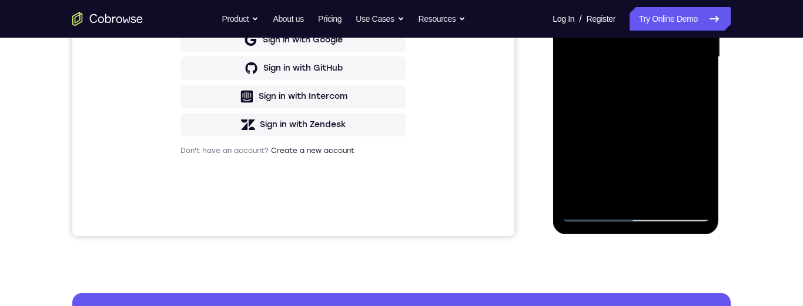
click at [571, 0] on div at bounding box center [635, 56] width 148 height 329
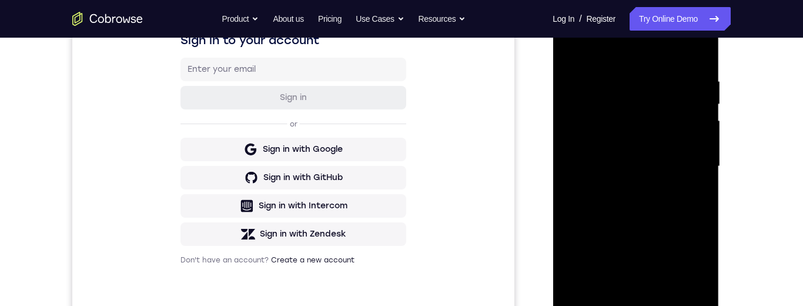
scroll to position [183, 0]
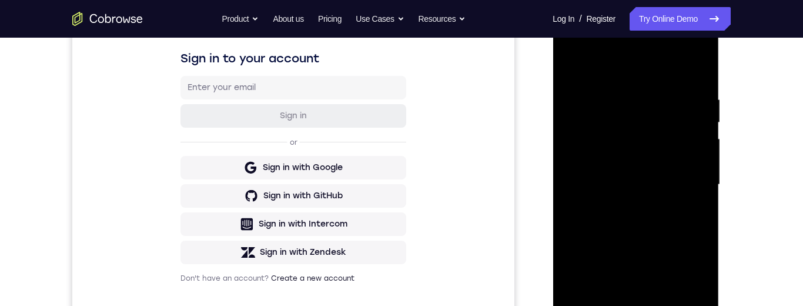
click at [657, 190] on div at bounding box center [635, 184] width 148 height 329
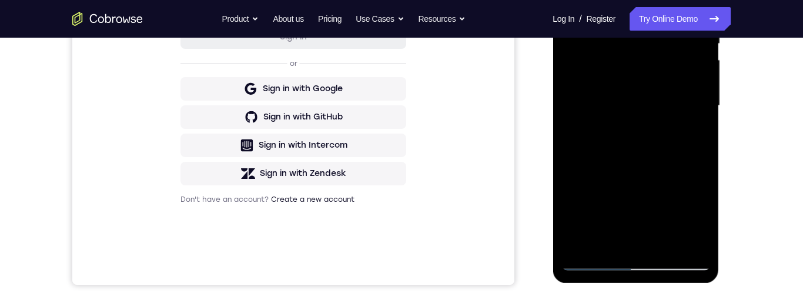
click at [612, 236] on div at bounding box center [635, 105] width 148 height 329
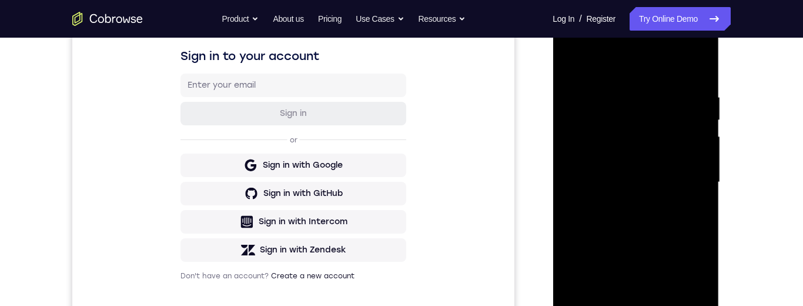
click at [573, 66] on div at bounding box center [635, 182] width 148 height 329
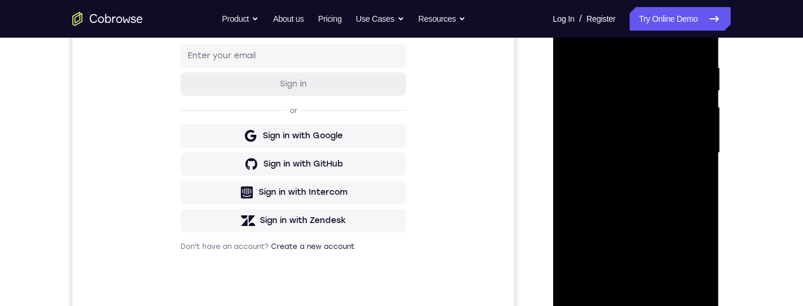
click at [667, 187] on div at bounding box center [635, 152] width 148 height 329
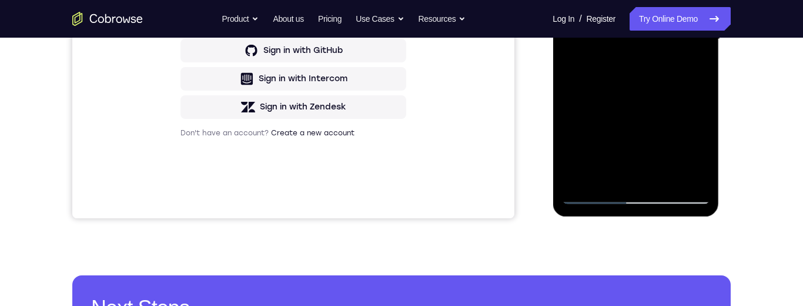
scroll to position [473, 0]
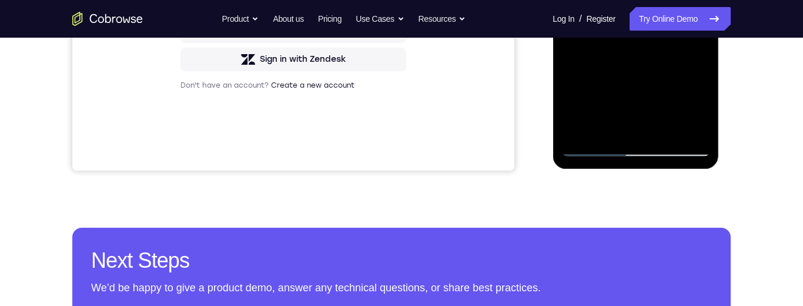
scroll to position [171, 0]
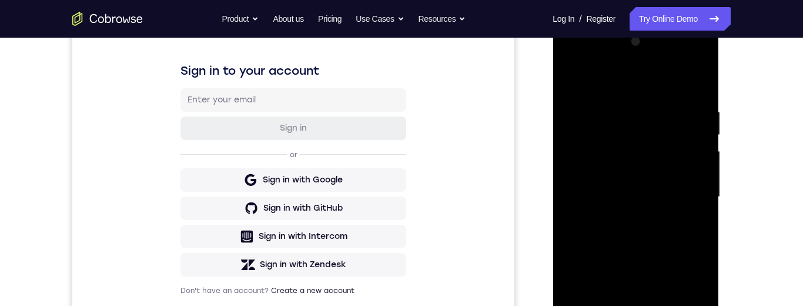
click at [574, 74] on div at bounding box center [635, 196] width 148 height 329
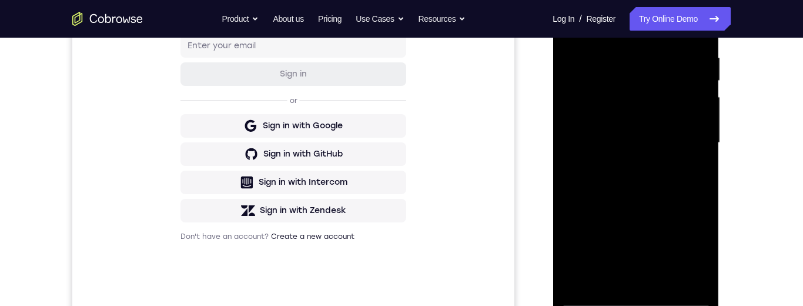
scroll to position [168, 0]
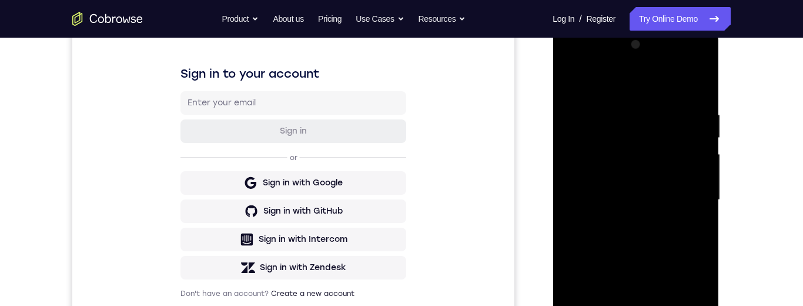
click at [574, 76] on div at bounding box center [635, 199] width 148 height 329
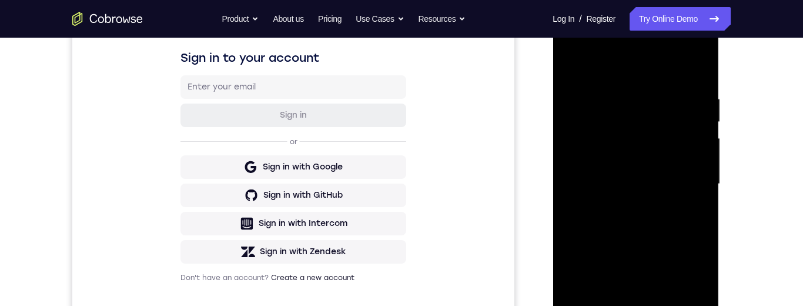
scroll to position [182, 0]
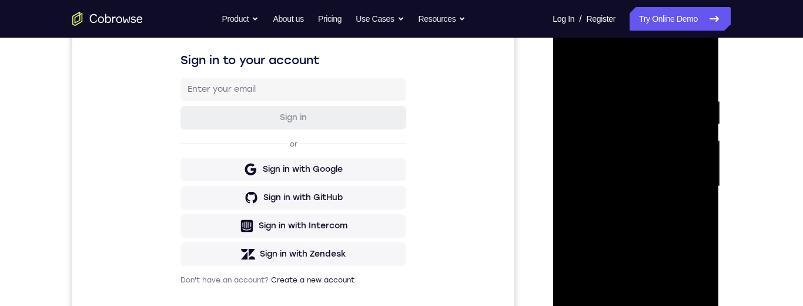
click at [572, 247] on div at bounding box center [635, 186] width 148 height 329
click at [700, 153] on div at bounding box center [635, 186] width 148 height 329
click at [701, 150] on div at bounding box center [635, 186] width 148 height 329
click at [705, 150] on div at bounding box center [635, 186] width 148 height 329
click at [706, 148] on div at bounding box center [635, 186] width 148 height 329
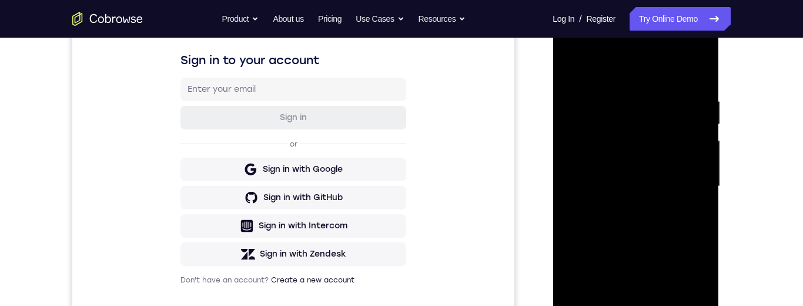
click at [598, 292] on div at bounding box center [635, 186] width 148 height 329
click at [595, 125] on div at bounding box center [635, 186] width 148 height 329
click at [675, 219] on div at bounding box center [635, 186] width 148 height 329
click at [640, 218] on div at bounding box center [635, 186] width 148 height 329
click at [597, 213] on div at bounding box center [635, 186] width 148 height 329
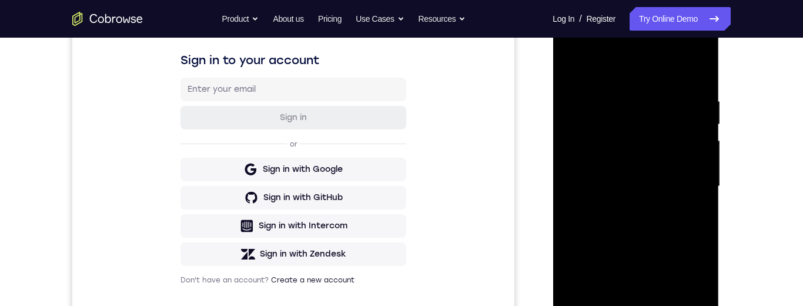
click at [679, 121] on div at bounding box center [635, 186] width 148 height 329
click at [637, 124] on div at bounding box center [635, 186] width 148 height 329
click at [598, 173] on div at bounding box center [635, 186] width 148 height 329
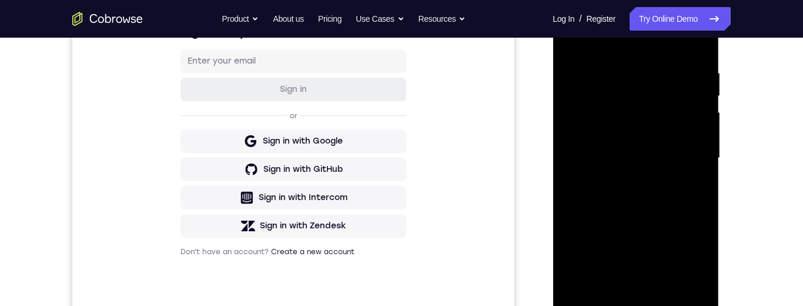
click at [597, 235] on div at bounding box center [635, 158] width 148 height 329
click at [632, 288] on div at bounding box center [635, 158] width 148 height 329
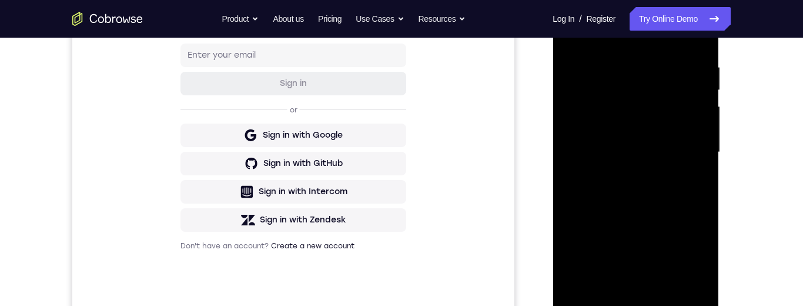
click at [571, 213] on div at bounding box center [635, 152] width 148 height 329
click at [614, 286] on div at bounding box center [635, 152] width 148 height 329
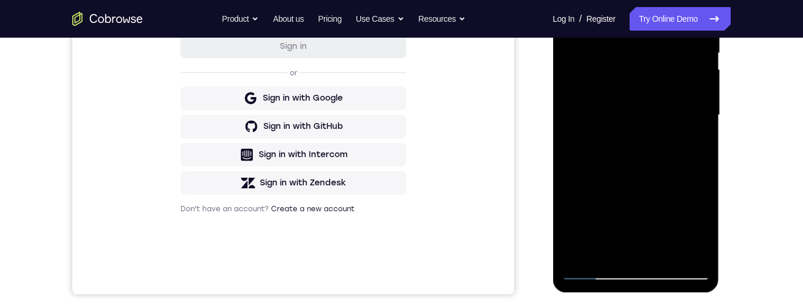
click at [665, 251] on div at bounding box center [635, 115] width 148 height 329
click at [664, 253] on div at bounding box center [635, 115] width 148 height 329
click at [658, 158] on div at bounding box center [635, 115] width 148 height 329
click at [618, 242] on div at bounding box center [635, 115] width 148 height 329
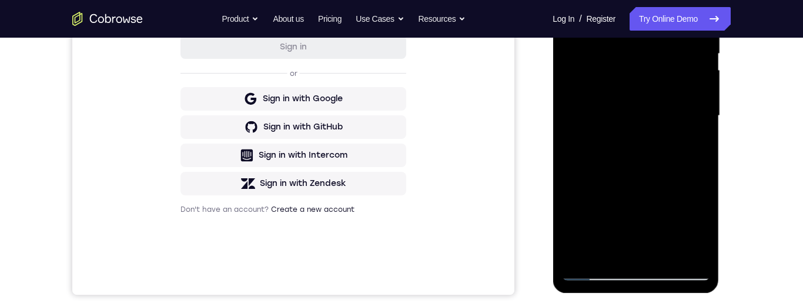
scroll to position [286, 0]
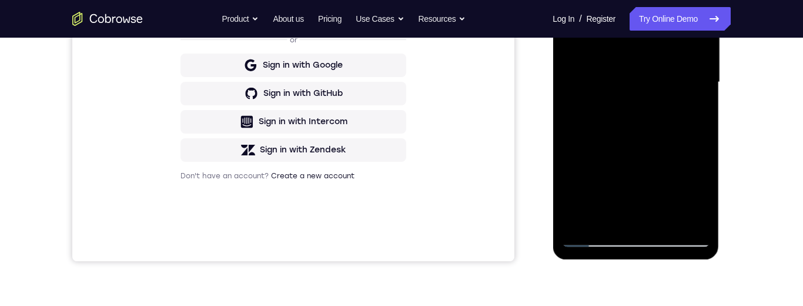
click at [603, 212] on div at bounding box center [635, 82] width 148 height 329
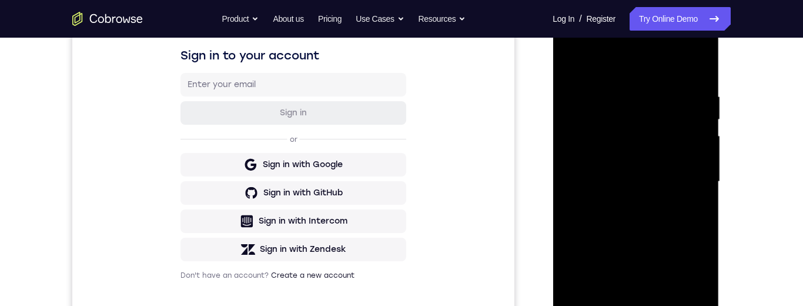
click at [568, 68] on div at bounding box center [635, 181] width 148 height 329
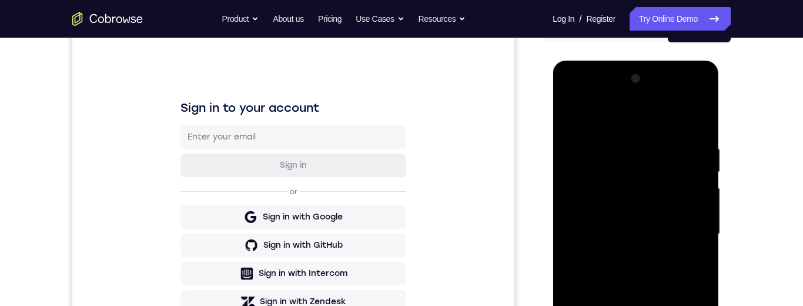
click at [571, 113] on div at bounding box center [635, 233] width 148 height 329
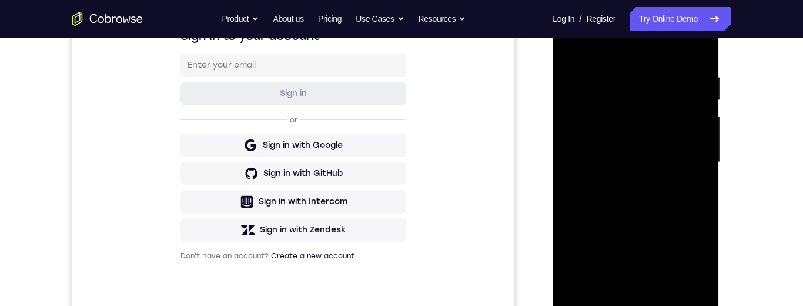
scroll to position [207, 0]
click at [702, 127] on div at bounding box center [635, 160] width 148 height 329
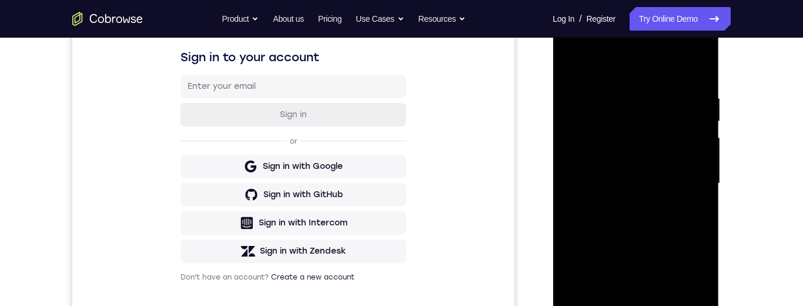
scroll to position [194, 0]
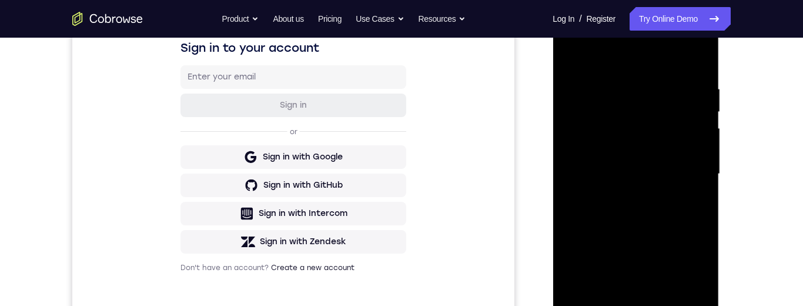
click at [574, 273] on div at bounding box center [635, 173] width 148 height 329
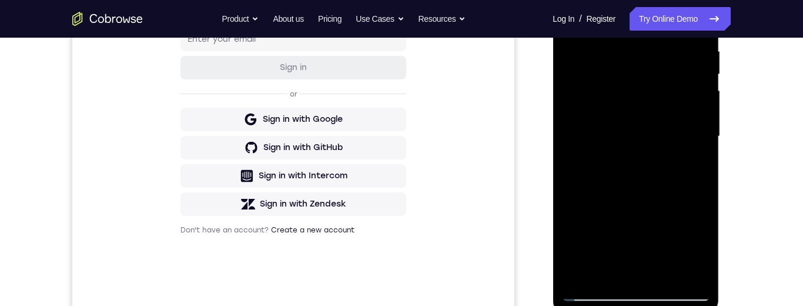
scroll to position [266, 0]
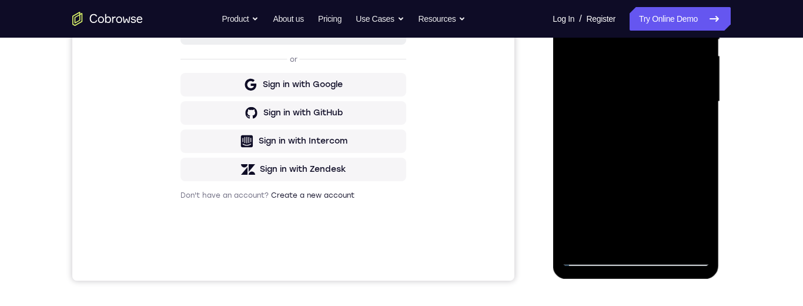
click at [571, 83] on div at bounding box center [635, 101] width 148 height 329
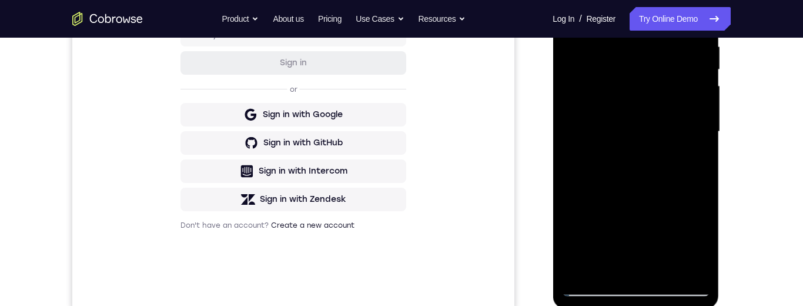
scroll to position [303, 0]
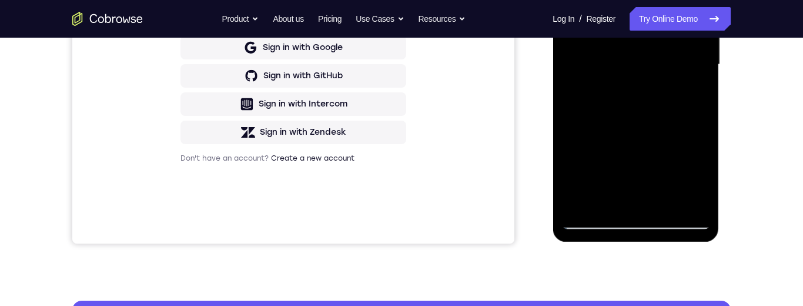
click at [692, 203] on div at bounding box center [635, 64] width 148 height 329
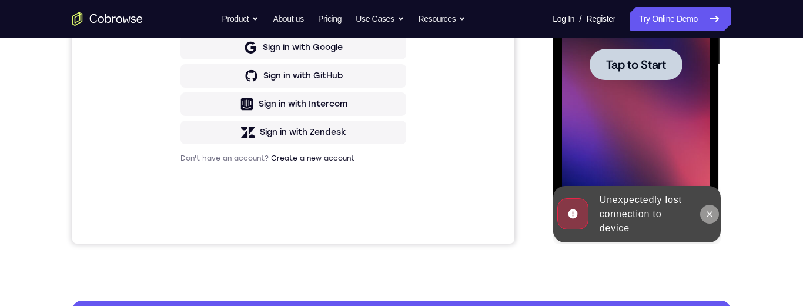
click at [714, 212] on button at bounding box center [709, 214] width 19 height 19
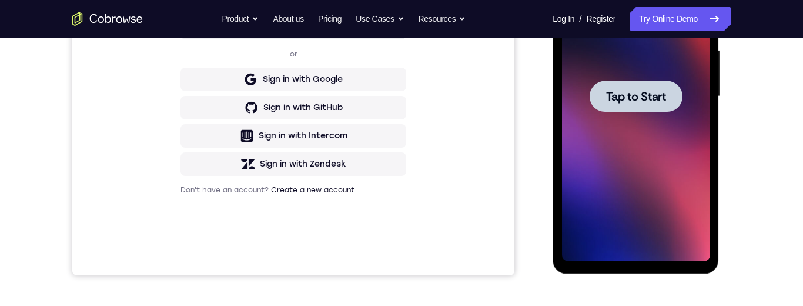
scroll to position [0, 0]
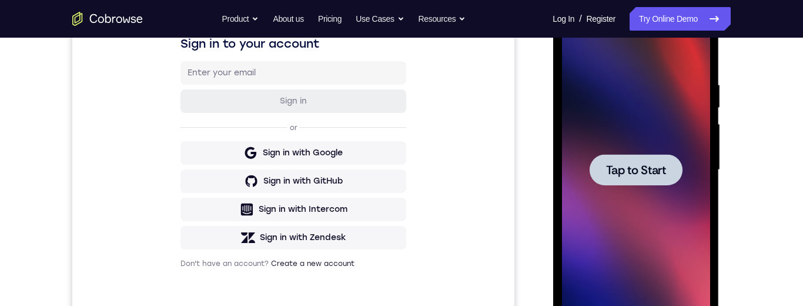
click at [647, 167] on span "Tap to Start" at bounding box center [635, 170] width 60 height 12
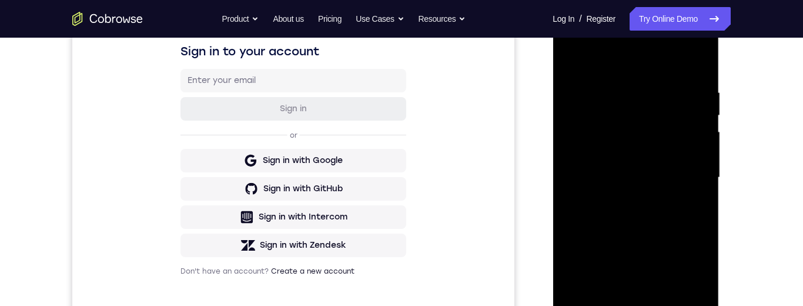
scroll to position [317, 0]
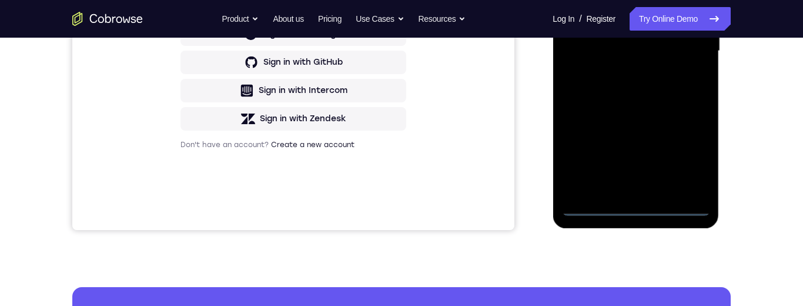
click at [635, 205] on div at bounding box center [635, 51] width 148 height 329
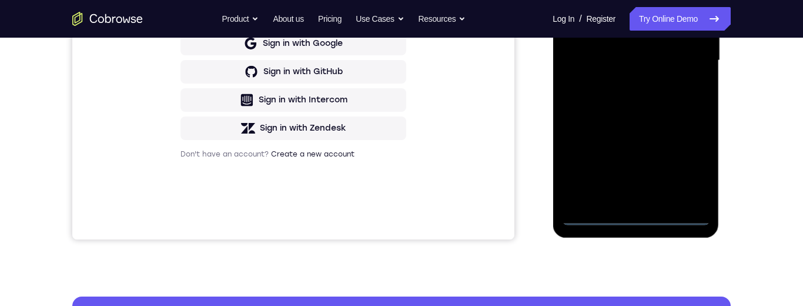
click at [687, 165] on div at bounding box center [635, 60] width 148 height 329
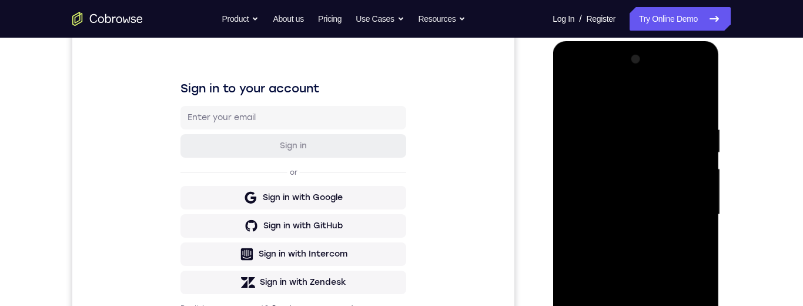
click at [637, 101] on div at bounding box center [635, 214] width 148 height 329
click at [690, 213] on div at bounding box center [635, 214] width 148 height 329
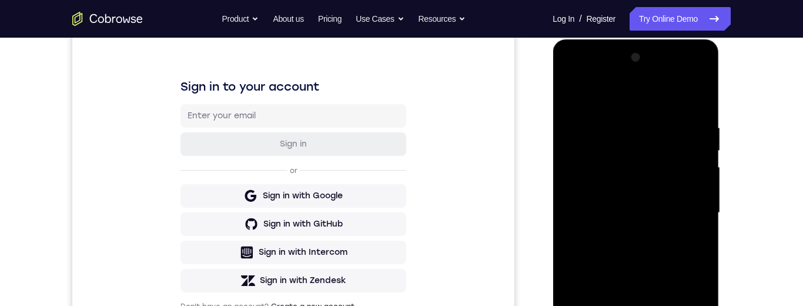
scroll to position [246, 0]
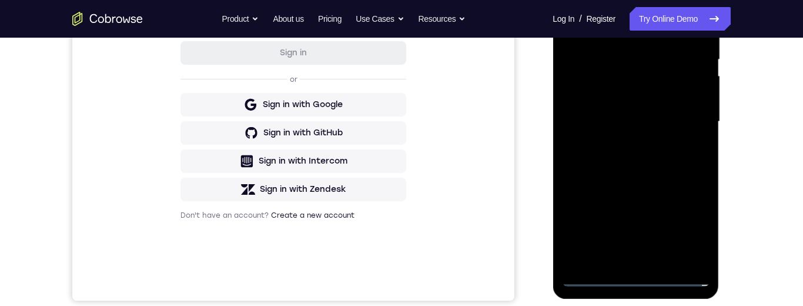
click at [621, 260] on div at bounding box center [635, 121] width 148 height 329
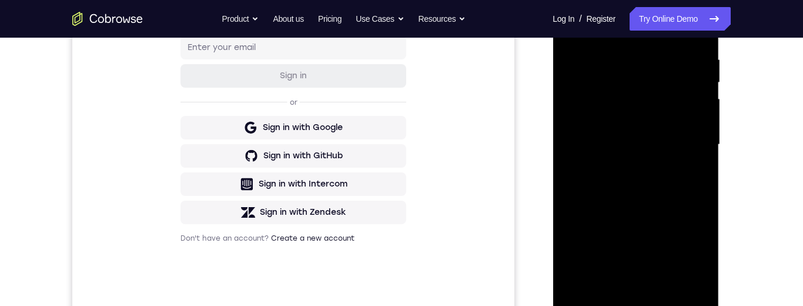
click at [641, 206] on div at bounding box center [635, 144] width 148 height 329
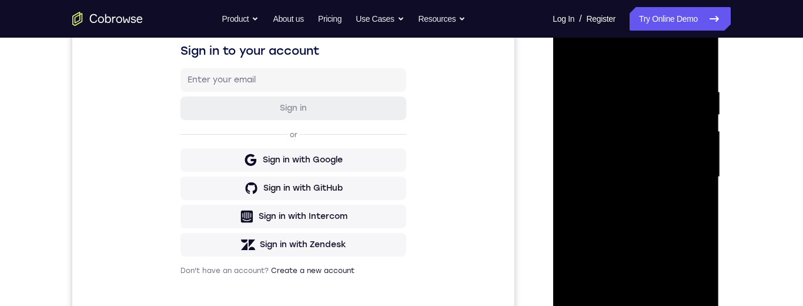
scroll to position [186, 0]
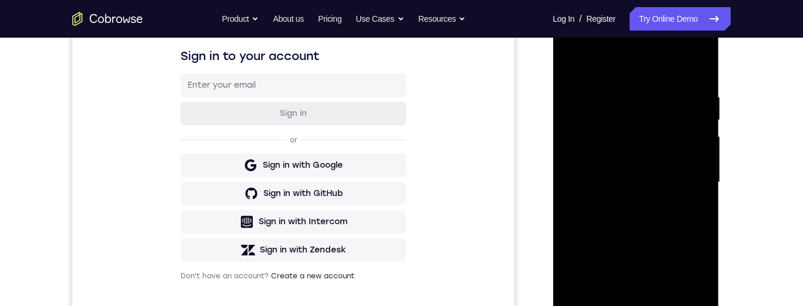
click at [669, 172] on div at bounding box center [635, 182] width 148 height 329
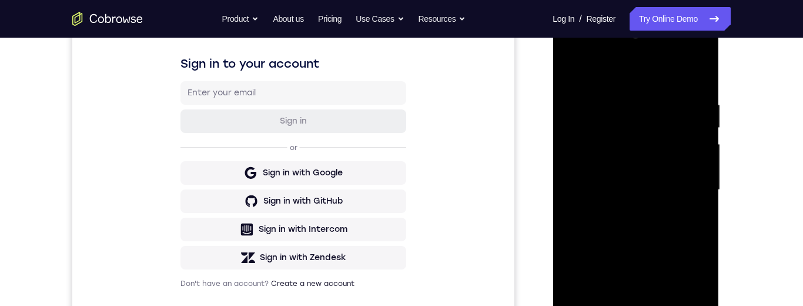
click at [667, 189] on div at bounding box center [635, 189] width 148 height 329
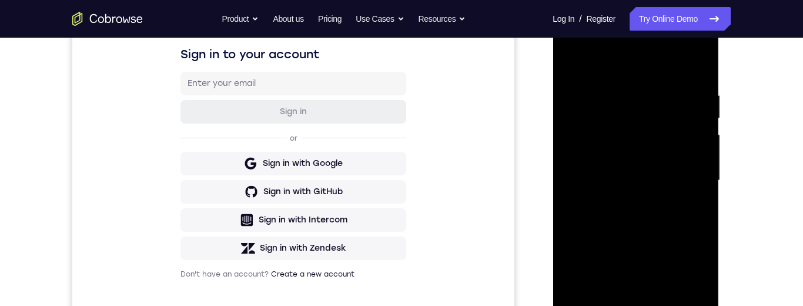
click at [631, 164] on div at bounding box center [635, 180] width 148 height 329
click at [630, 192] on div at bounding box center [635, 180] width 148 height 329
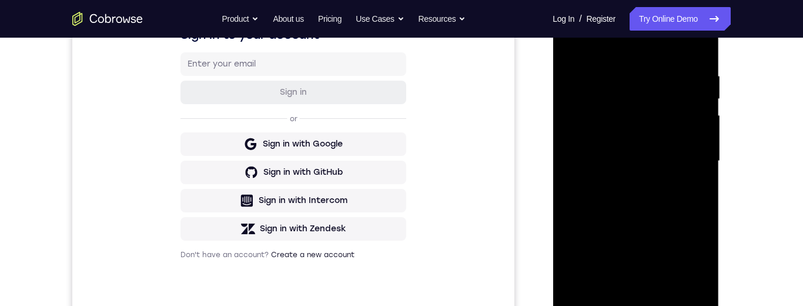
click at [644, 288] on div at bounding box center [635, 160] width 148 height 329
click at [691, 126] on div at bounding box center [635, 160] width 148 height 329
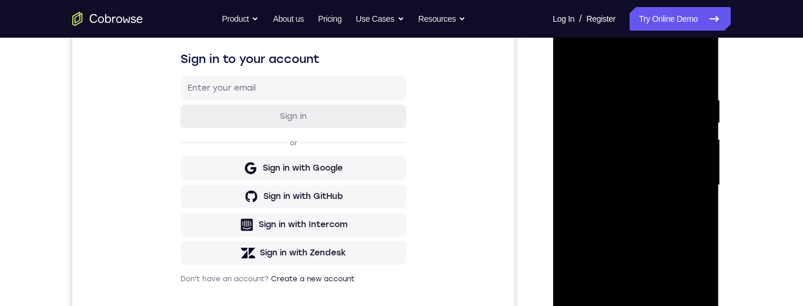
click at [637, 129] on div at bounding box center [635, 185] width 148 height 329
click at [621, 131] on div at bounding box center [635, 185] width 148 height 329
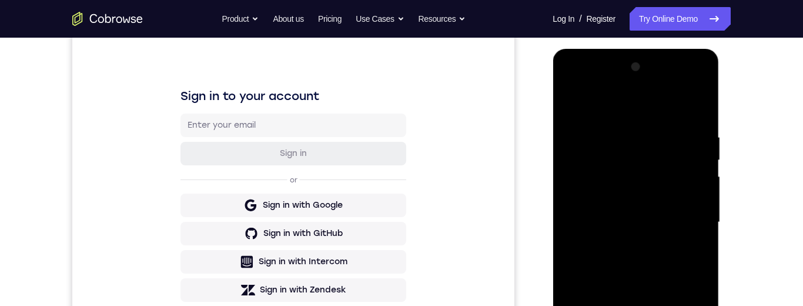
click at [595, 163] on div at bounding box center [635, 222] width 148 height 329
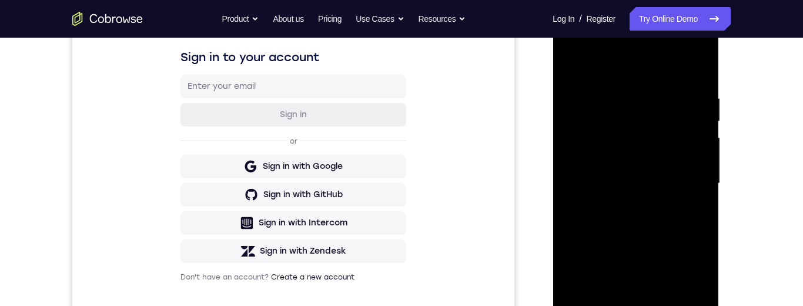
scroll to position [222, 0]
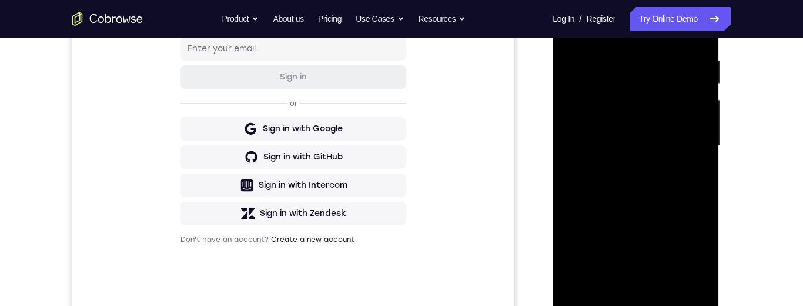
click at [655, 193] on div at bounding box center [635, 145] width 148 height 329
click at [702, 155] on div at bounding box center [635, 145] width 148 height 329
click at [702, 156] on div at bounding box center [635, 145] width 148 height 329
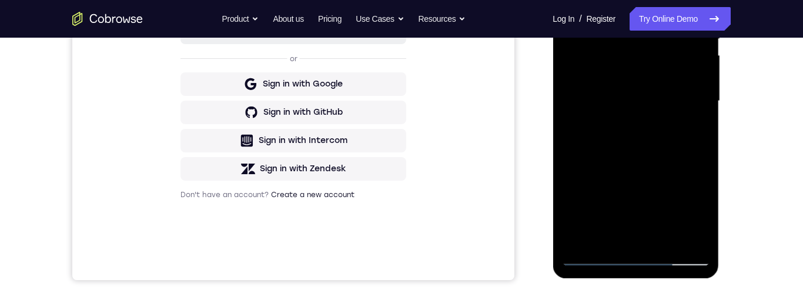
scroll to position [302, 0]
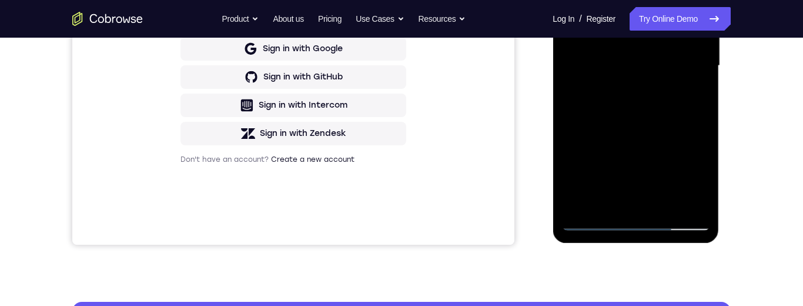
click at [668, 200] on div at bounding box center [635, 65] width 148 height 329
click at [640, 124] on div at bounding box center [635, 65] width 148 height 329
click at [635, 128] on div at bounding box center [635, 65] width 148 height 329
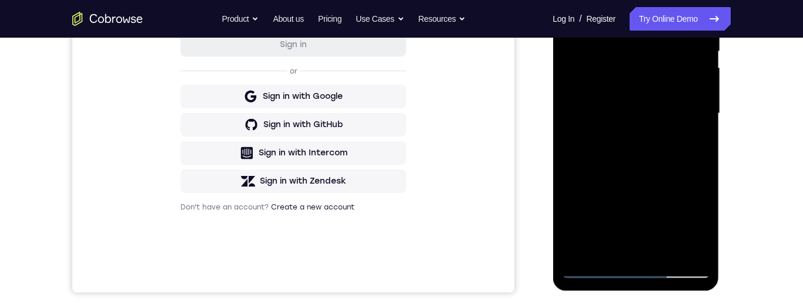
scroll to position [260, 0]
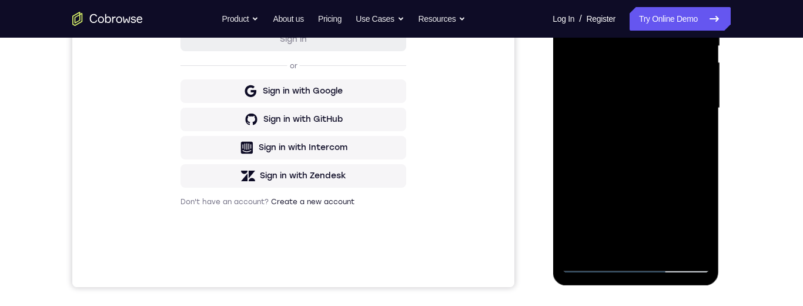
click at [634, 169] on div at bounding box center [635, 108] width 148 height 329
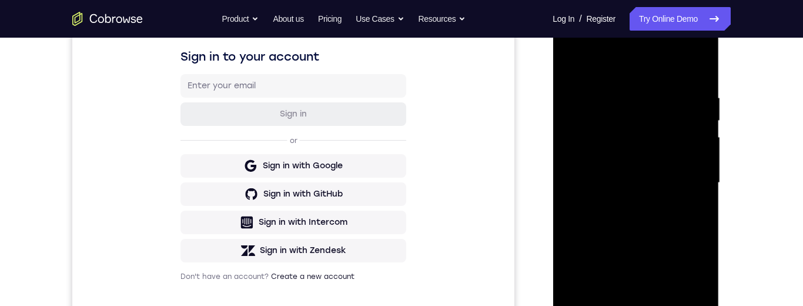
click at [571, 66] on div at bounding box center [635, 182] width 148 height 329
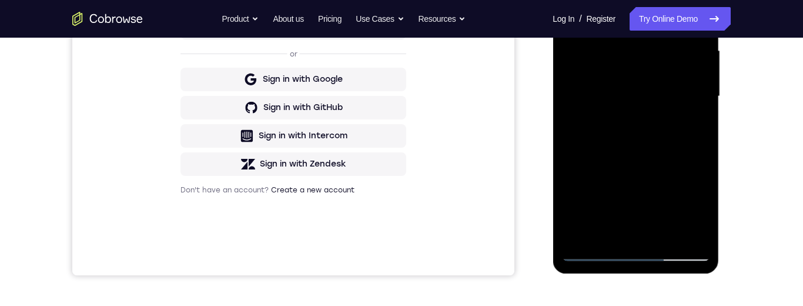
scroll to position [321, 0]
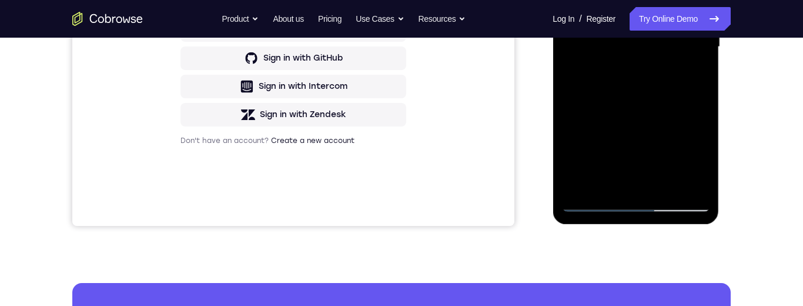
click at [664, 186] on div at bounding box center [635, 46] width 148 height 329
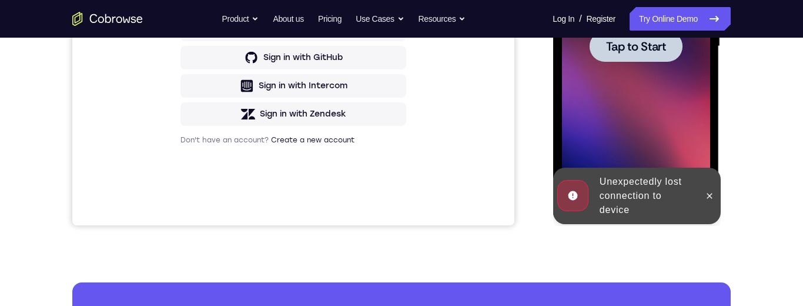
scroll to position [301, 0]
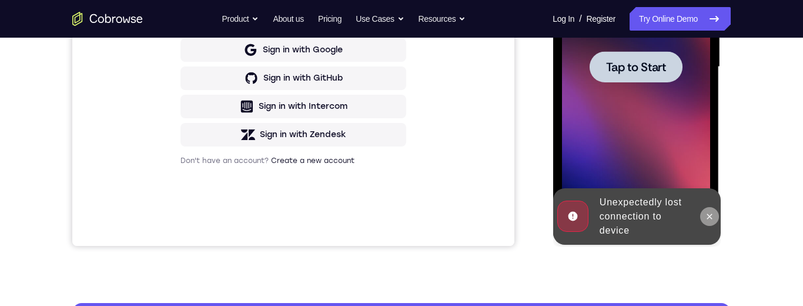
click at [711, 212] on icon at bounding box center [708, 216] width 9 height 9
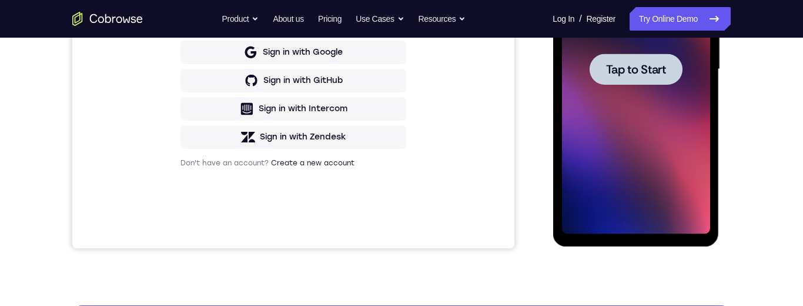
click at [647, 67] on span "Tap to Start" at bounding box center [635, 69] width 60 height 12
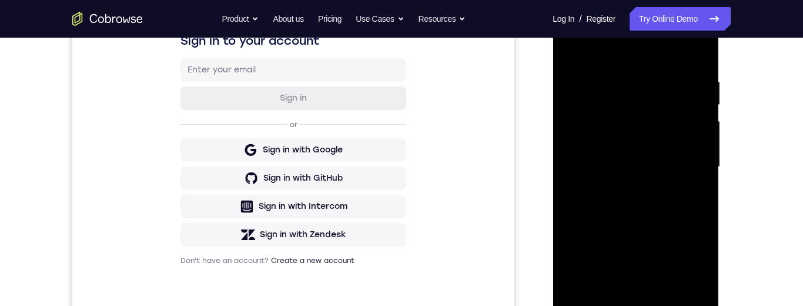
scroll to position [247, 0]
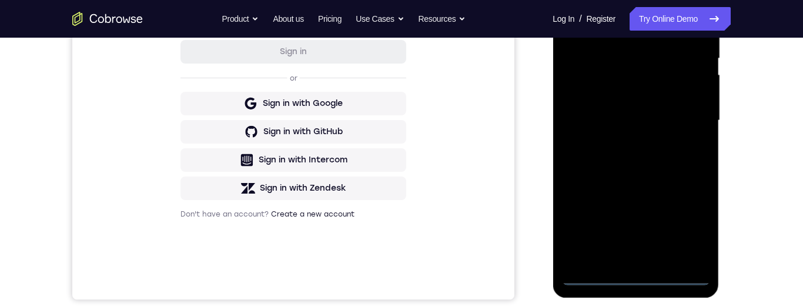
click at [638, 274] on div at bounding box center [635, 120] width 148 height 329
click at [691, 223] on div at bounding box center [635, 120] width 148 height 329
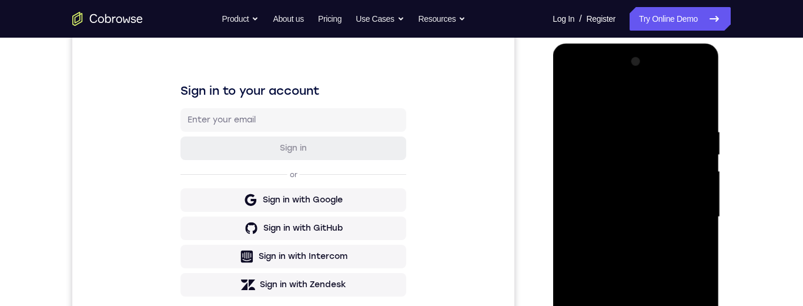
click at [619, 106] on div at bounding box center [635, 216] width 148 height 329
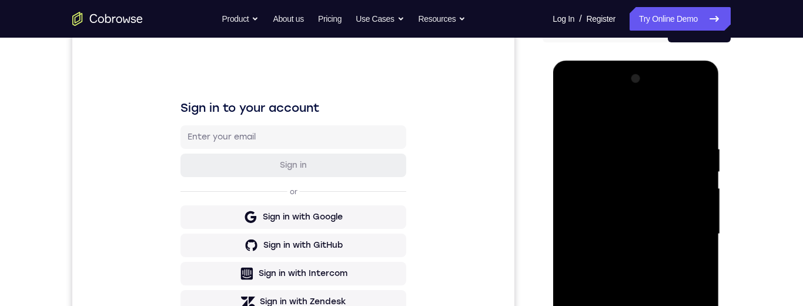
scroll to position [173, 0]
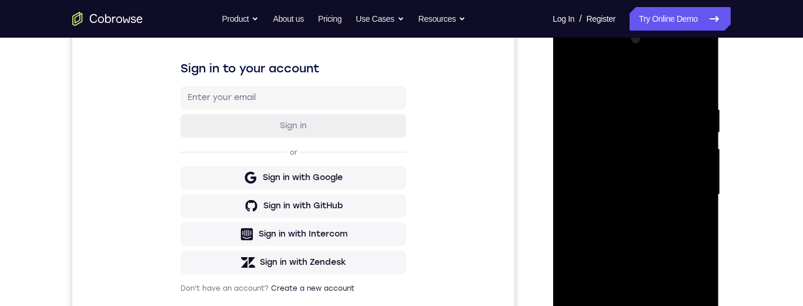
click at [688, 190] on div at bounding box center [635, 194] width 148 height 329
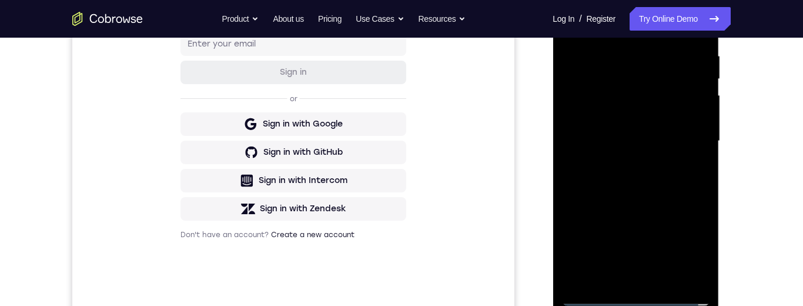
click at [624, 163] on div at bounding box center [635, 140] width 148 height 329
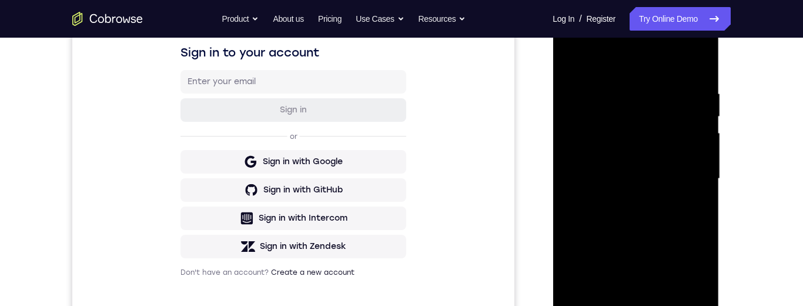
click at [642, 236] on div at bounding box center [635, 178] width 148 height 329
click at [651, 177] on div at bounding box center [635, 178] width 148 height 329
click at [655, 175] on div at bounding box center [635, 178] width 148 height 329
click at [667, 158] on div at bounding box center [635, 178] width 148 height 329
click at [621, 183] on div at bounding box center [635, 178] width 148 height 329
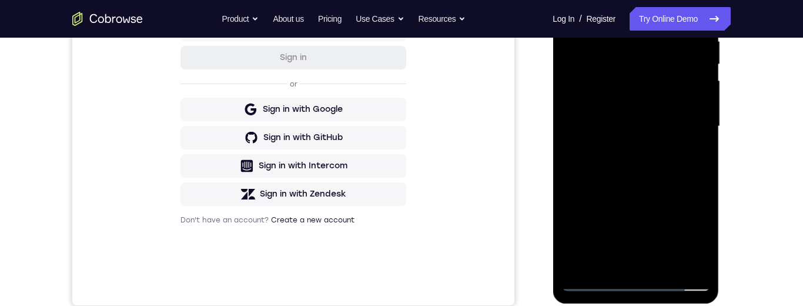
scroll to position [219, 0]
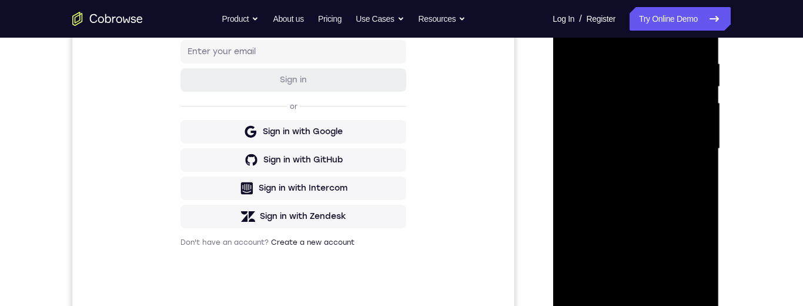
click at [645, 279] on div at bounding box center [635, 148] width 148 height 329
click at [687, 112] on div at bounding box center [635, 148] width 148 height 329
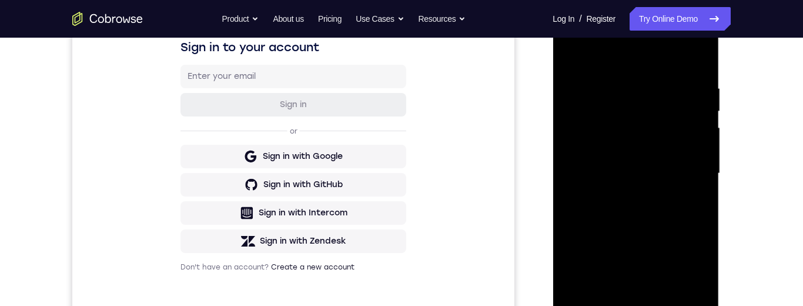
click at [691, 119] on div at bounding box center [635, 173] width 148 height 329
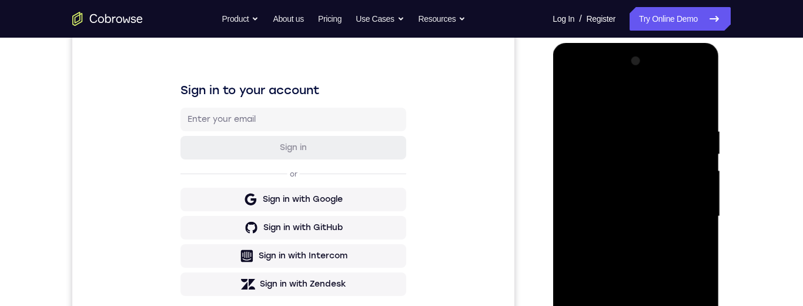
click at [610, 160] on div at bounding box center [635, 216] width 148 height 329
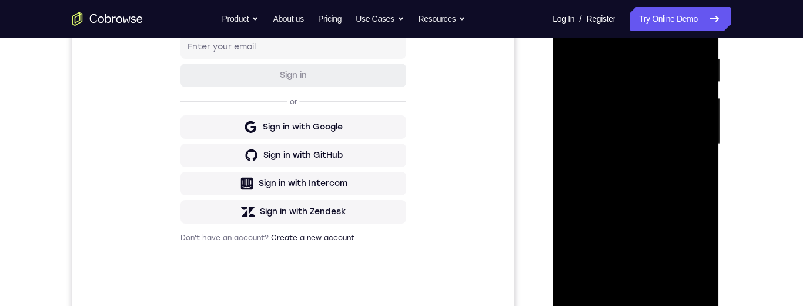
scroll to position [212, 0]
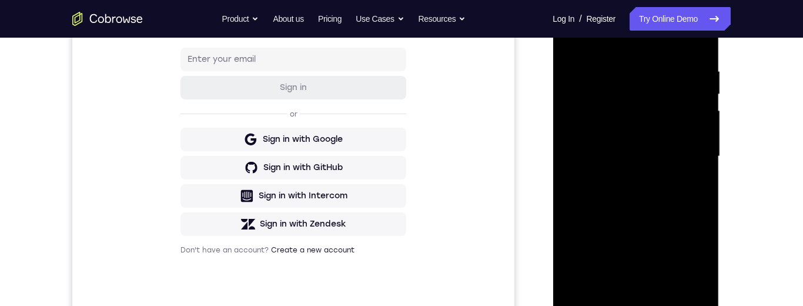
click at [647, 202] on div at bounding box center [635, 156] width 148 height 329
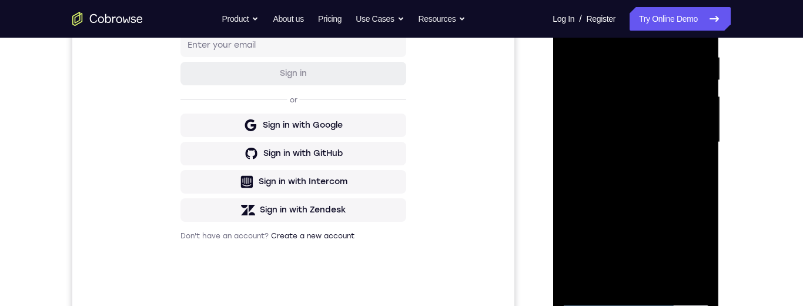
scroll to position [227, 0]
click at [668, 279] on div at bounding box center [635, 140] width 148 height 329
click at [635, 201] on div at bounding box center [635, 140] width 148 height 329
click at [670, 175] on div at bounding box center [635, 140] width 148 height 329
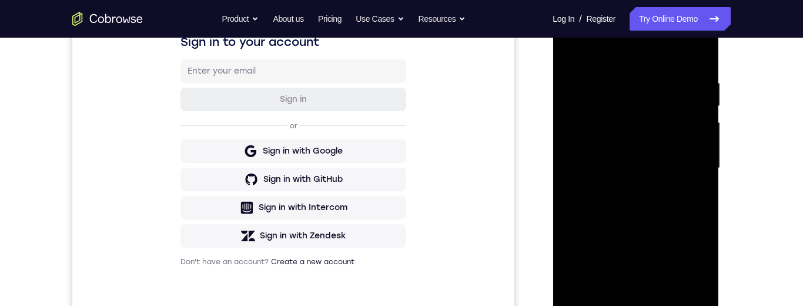
scroll to position [165, 0]
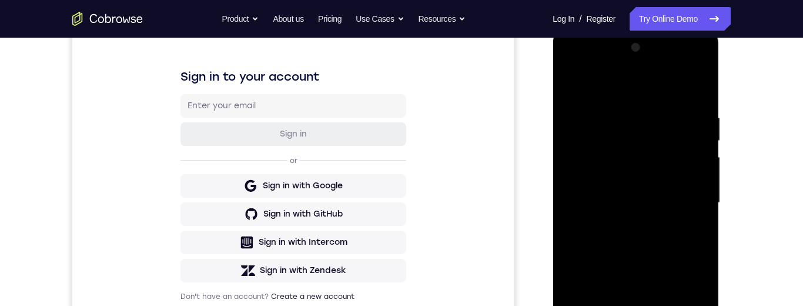
click at [573, 82] on div at bounding box center [635, 202] width 148 height 329
click at [662, 182] on div at bounding box center [635, 202] width 148 height 329
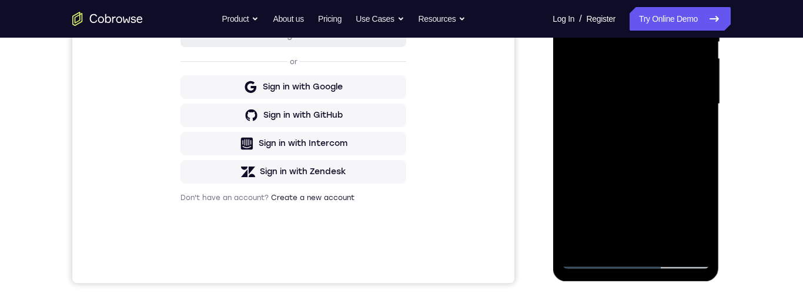
scroll to position [253, 0]
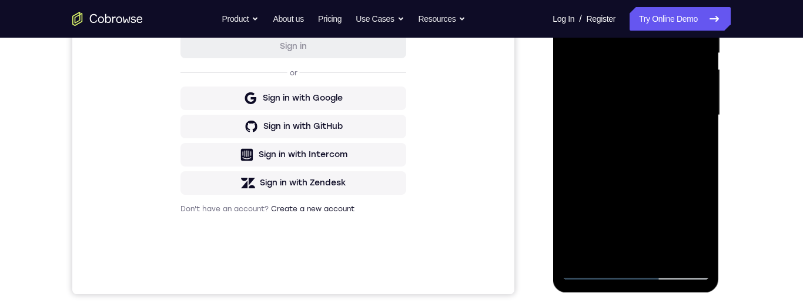
click at [595, 243] on div at bounding box center [635, 115] width 148 height 329
click at [694, 148] on div at bounding box center [635, 115] width 148 height 329
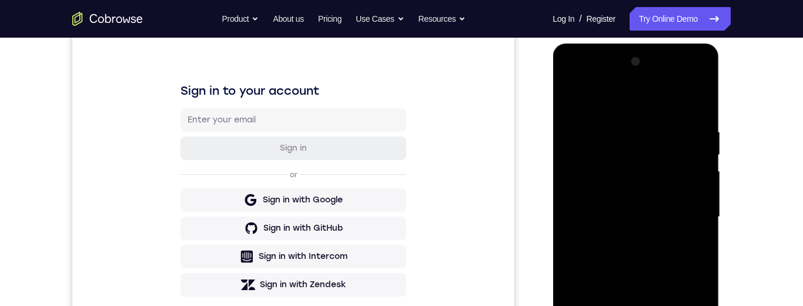
scroll to position [230, 0]
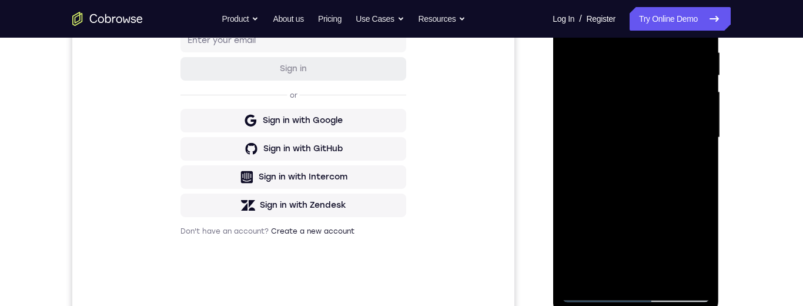
click at [609, 269] on div at bounding box center [635, 137] width 148 height 329
click at [673, 205] on div at bounding box center [635, 137] width 148 height 329
click at [691, 159] on div at bounding box center [635, 137] width 148 height 329
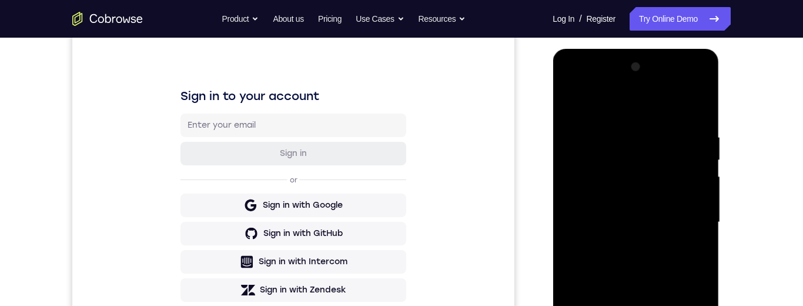
scroll to position [108, 0]
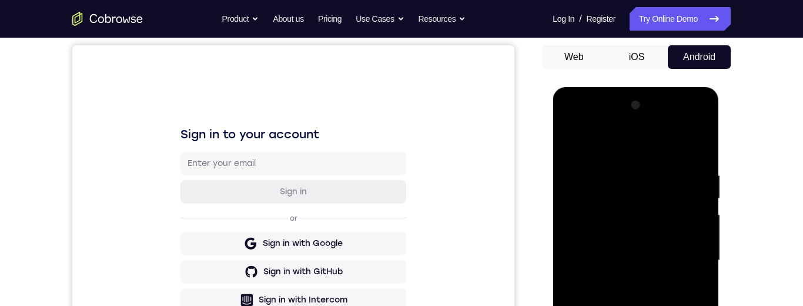
click at [573, 148] on div at bounding box center [635, 260] width 148 height 329
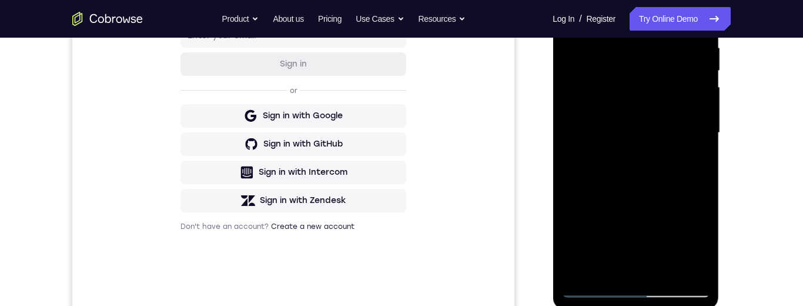
click at [681, 138] on div at bounding box center [635, 132] width 148 height 329
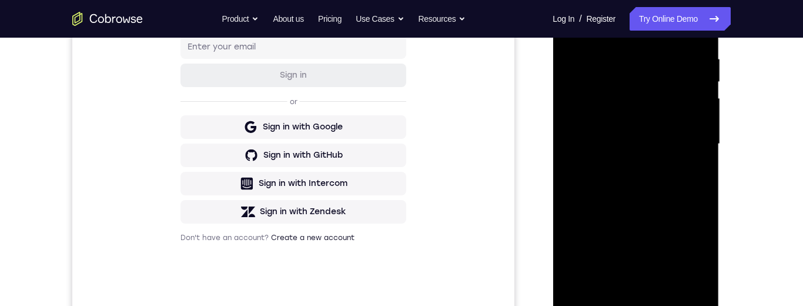
click at [605, 93] on div at bounding box center [635, 143] width 148 height 329
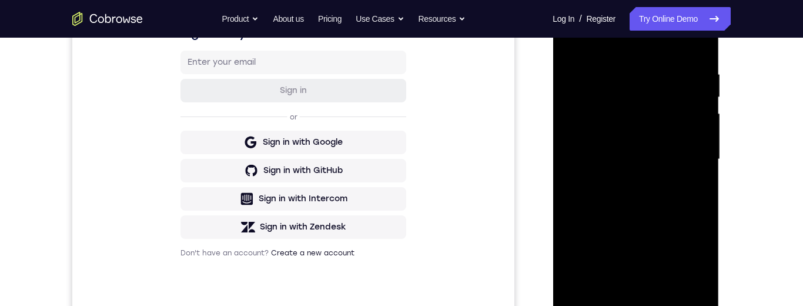
scroll to position [200, 0]
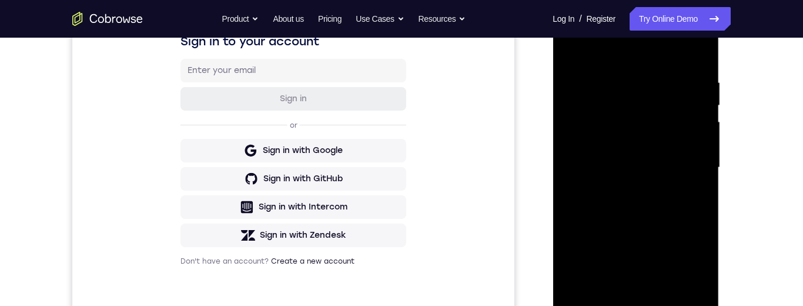
click at [609, 299] on div at bounding box center [635, 167] width 148 height 329
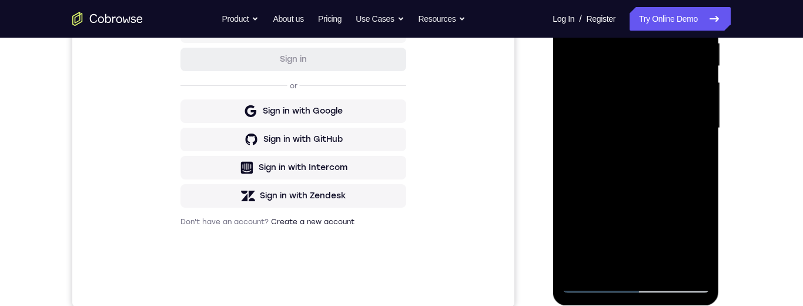
click at [701, 238] on div at bounding box center [635, 128] width 148 height 329
click at [702, 237] on div at bounding box center [635, 128] width 148 height 329
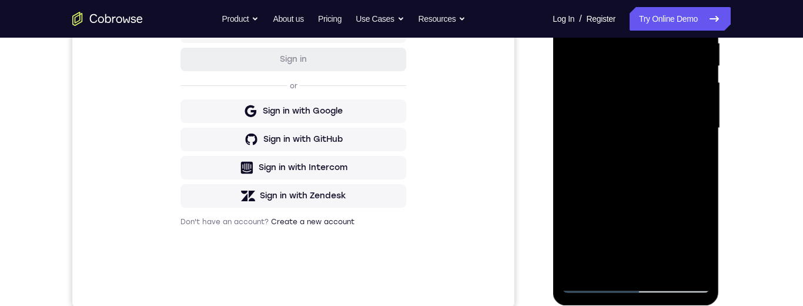
click at [704, 237] on div at bounding box center [635, 128] width 148 height 329
click at [705, 237] on div at bounding box center [635, 128] width 148 height 329
click at [702, 239] on div at bounding box center [635, 128] width 148 height 329
click at [702, 237] on div at bounding box center [635, 128] width 148 height 329
click at [607, 266] on div at bounding box center [635, 128] width 148 height 329
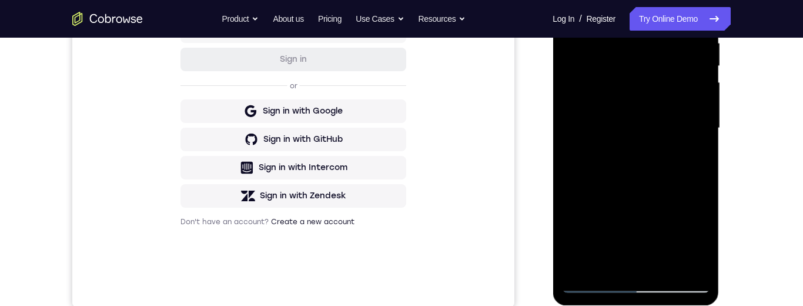
click at [602, 134] on div at bounding box center [635, 128] width 148 height 329
click at [601, 126] on div at bounding box center [635, 128] width 148 height 329
click at [619, 237] on div at bounding box center [635, 128] width 148 height 329
click at [617, 238] on div at bounding box center [635, 128] width 148 height 329
click at [621, 223] on div at bounding box center [635, 128] width 148 height 329
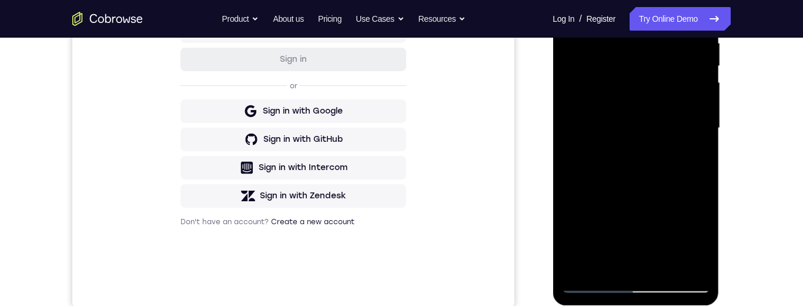
scroll to position [152, 0]
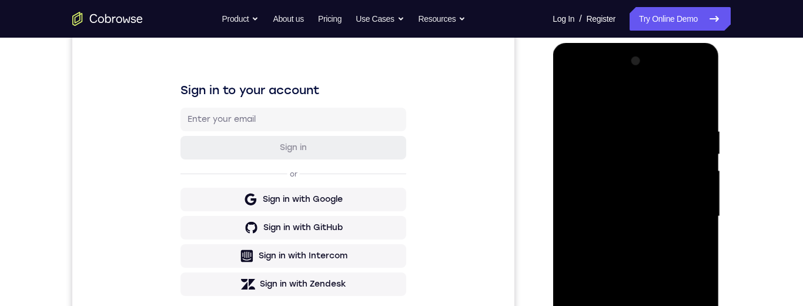
click at [575, 96] on div at bounding box center [635, 216] width 148 height 329
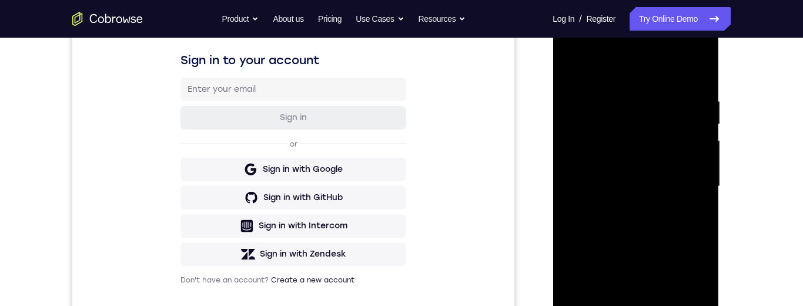
scroll to position [218, 0]
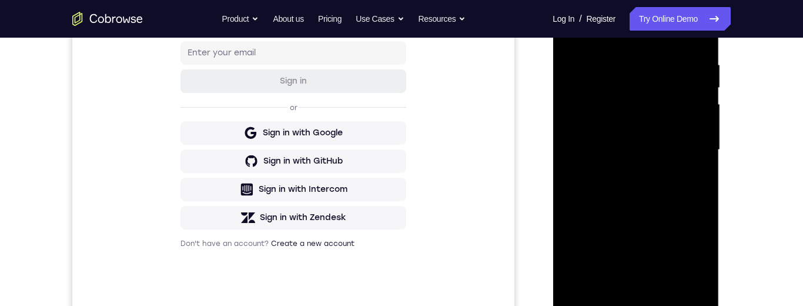
click at [643, 276] on div at bounding box center [635, 149] width 148 height 329
click at [605, 280] on div at bounding box center [635, 149] width 148 height 329
click at [692, 177] on div at bounding box center [635, 149] width 148 height 329
click at [694, 179] on div at bounding box center [635, 149] width 148 height 329
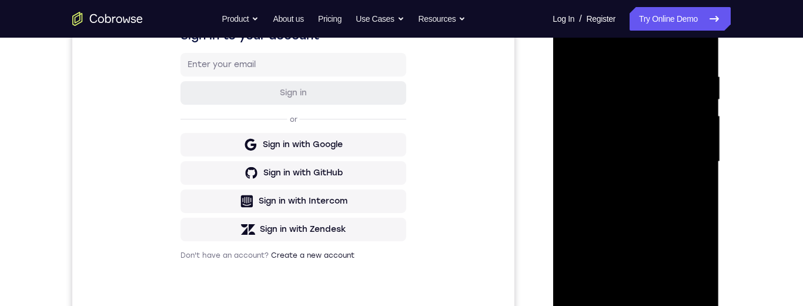
scroll to position [152, 0]
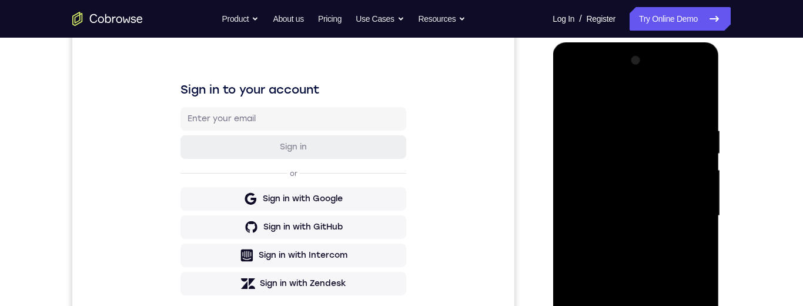
click at [574, 99] on div at bounding box center [635, 215] width 148 height 329
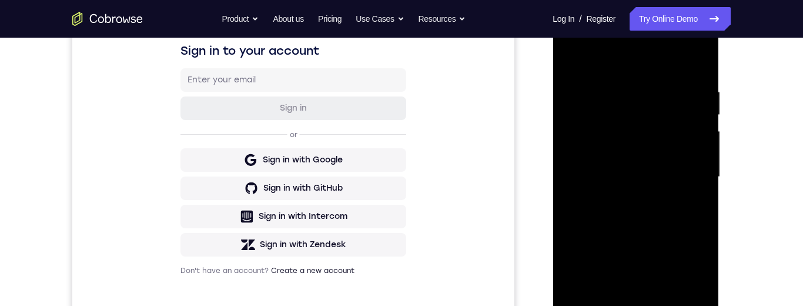
scroll to position [170, 0]
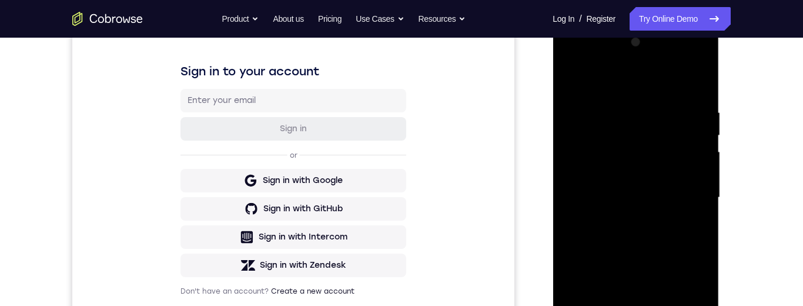
click at [667, 180] on div at bounding box center [635, 197] width 148 height 329
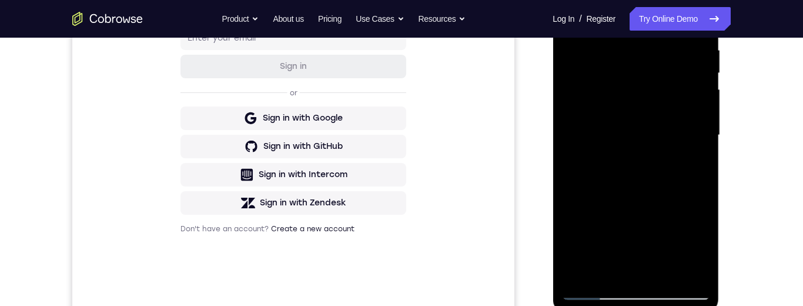
scroll to position [235, 0]
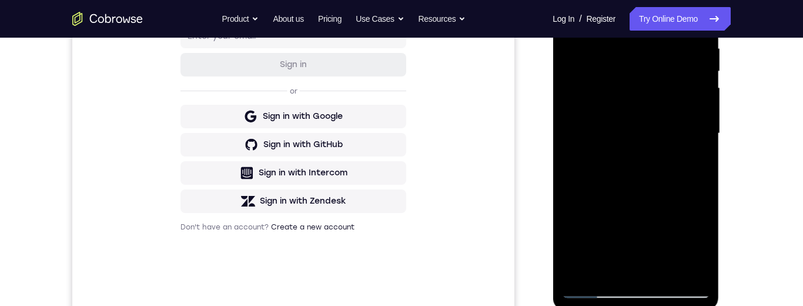
click at [694, 163] on div at bounding box center [635, 133] width 148 height 329
click at [694, 162] on div at bounding box center [635, 133] width 148 height 329
click at [693, 162] on div at bounding box center [635, 133] width 148 height 329
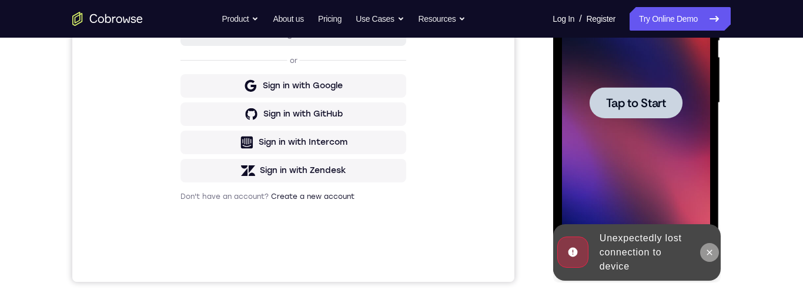
click at [709, 252] on icon at bounding box center [709, 251] width 5 height 5
